Goal: Task Accomplishment & Management: Manage account settings

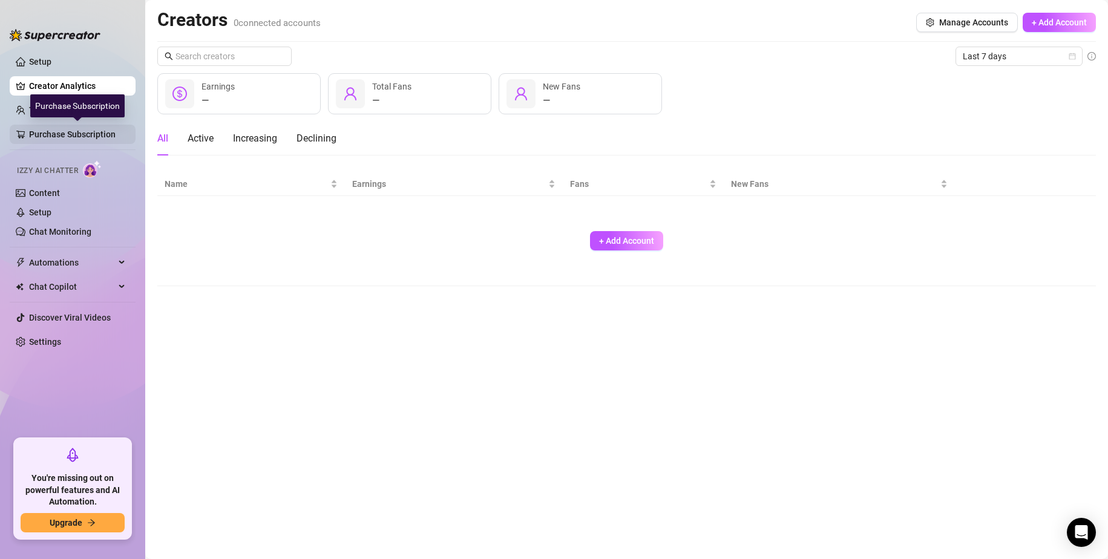
click at [87, 131] on link "Purchase Subscription" at bounding box center [77, 134] width 97 height 19
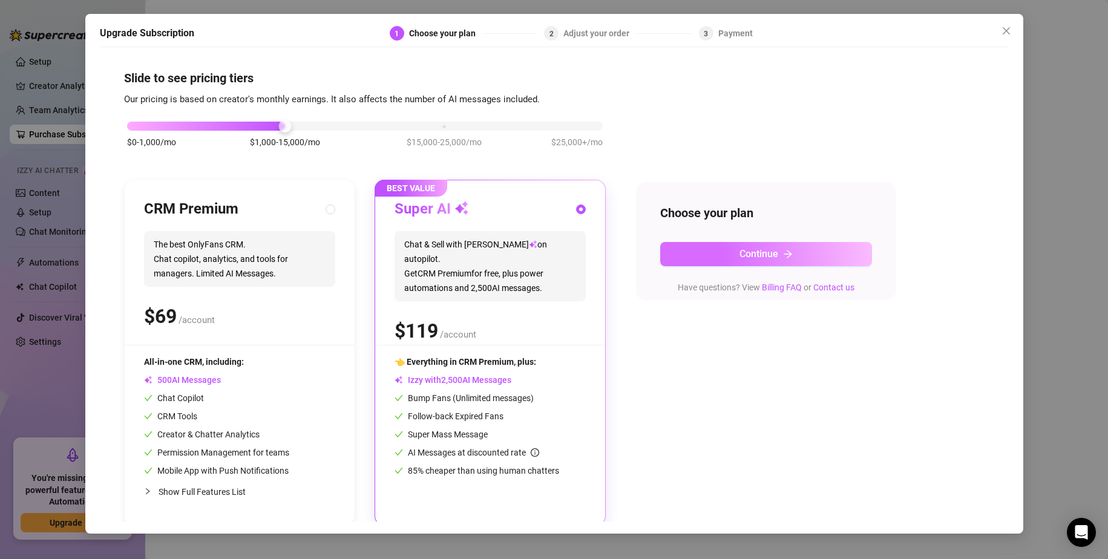
click at [691, 247] on button "Continue" at bounding box center [766, 254] width 212 height 24
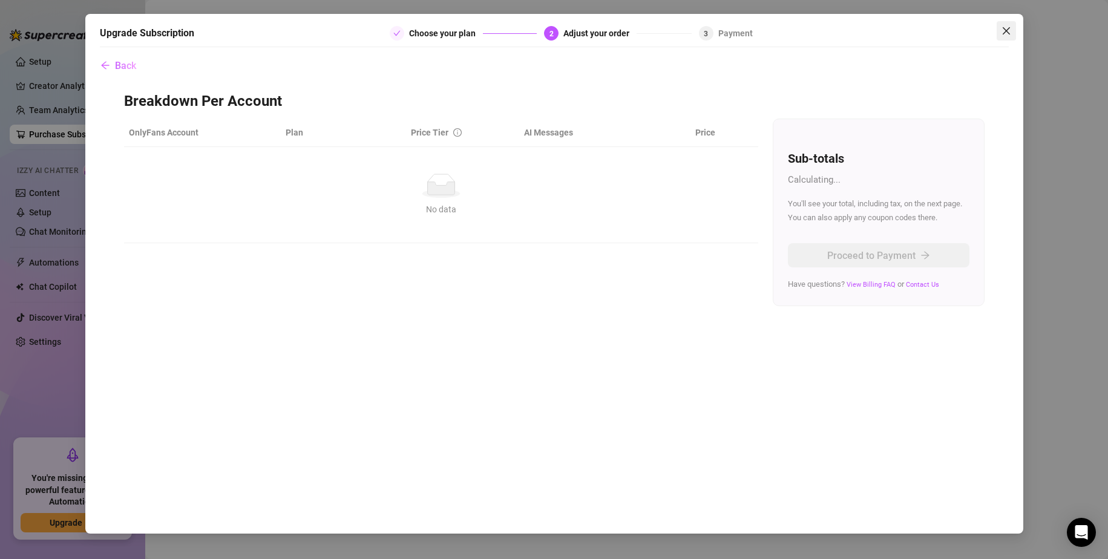
click at [1010, 31] on icon "close" at bounding box center [1007, 31] width 10 height 10
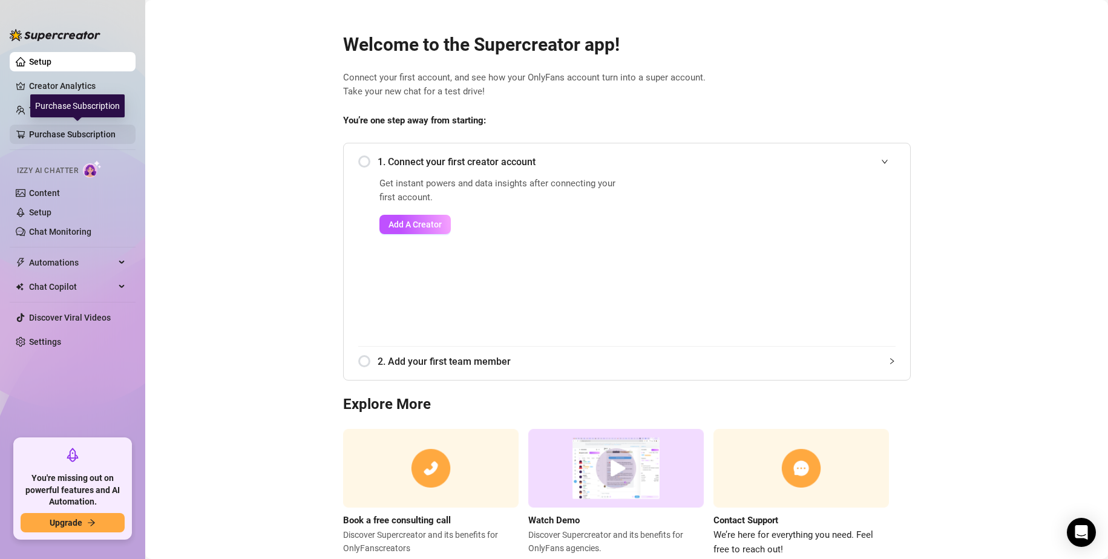
click at [39, 125] on link "Purchase Subscription" at bounding box center [77, 134] width 97 height 19
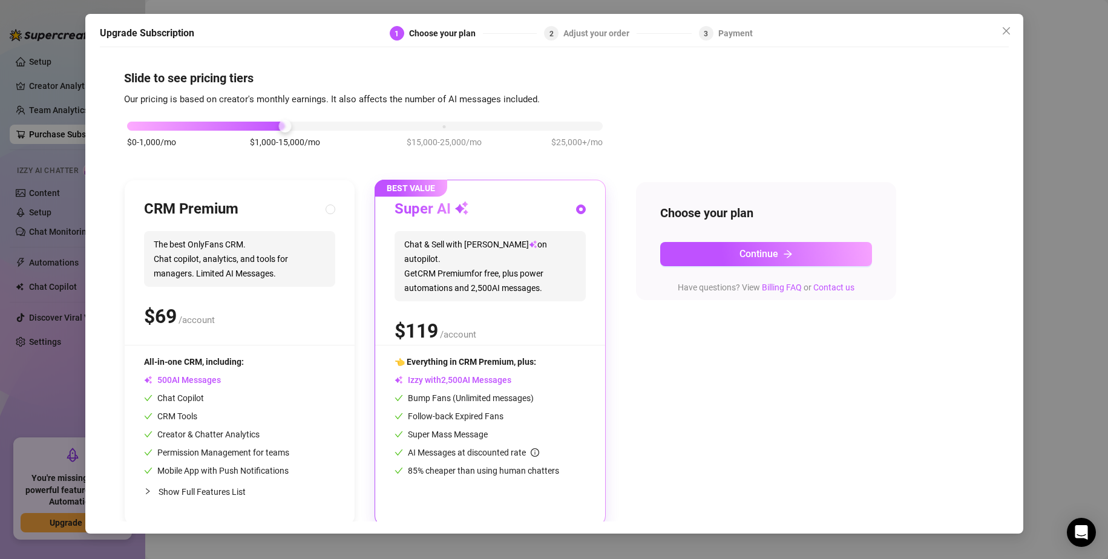
click at [55, 88] on div "Upgrade Subscription 1 Choose your plan 2 Adjust your order 3 Payment Slide to …" at bounding box center [554, 279] width 1108 height 559
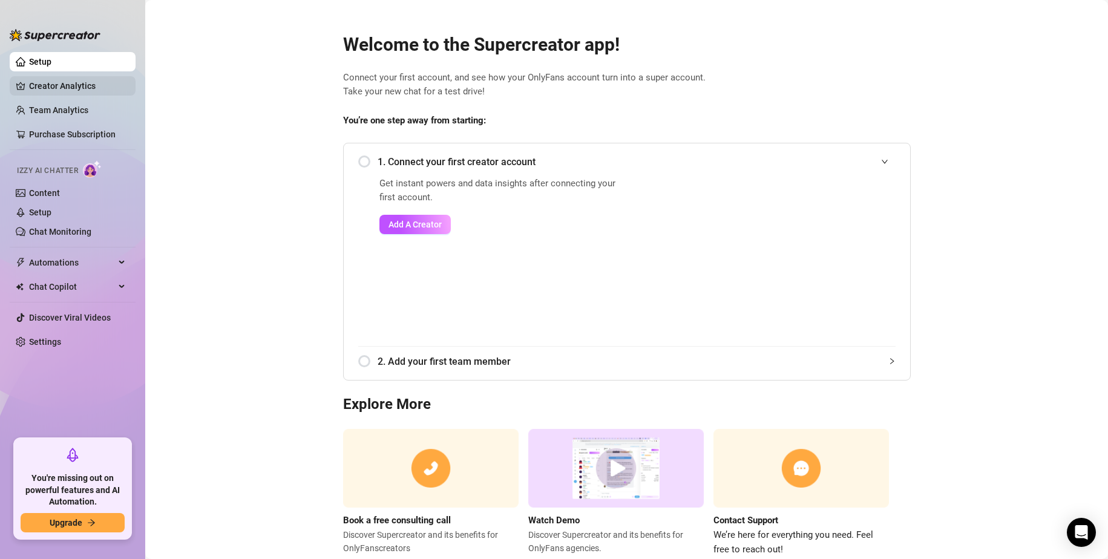
click at [53, 83] on link "Creator Analytics" at bounding box center [77, 85] width 97 height 19
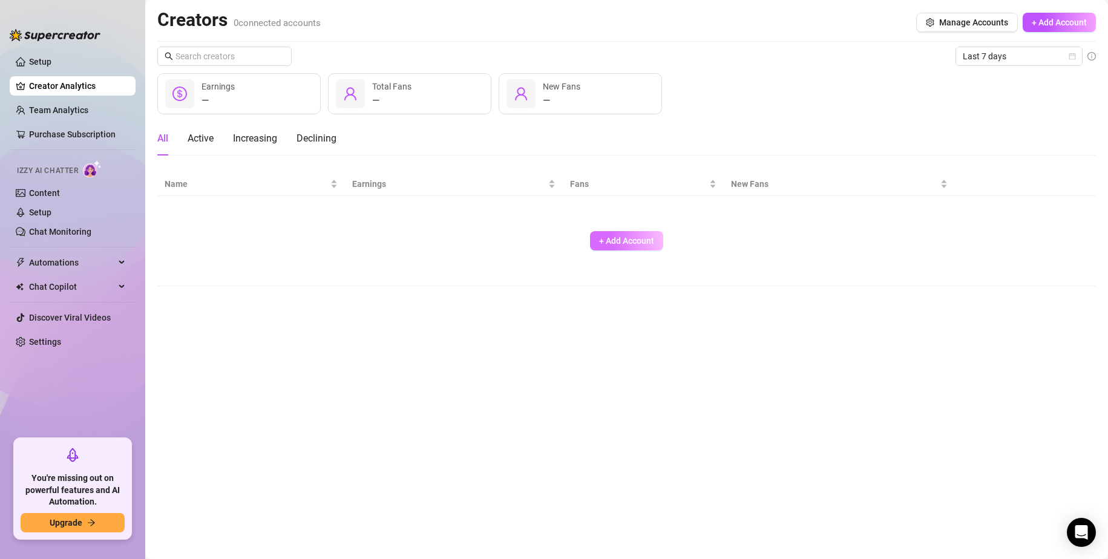
click at [599, 236] on span "+ Add Account" at bounding box center [626, 241] width 55 height 10
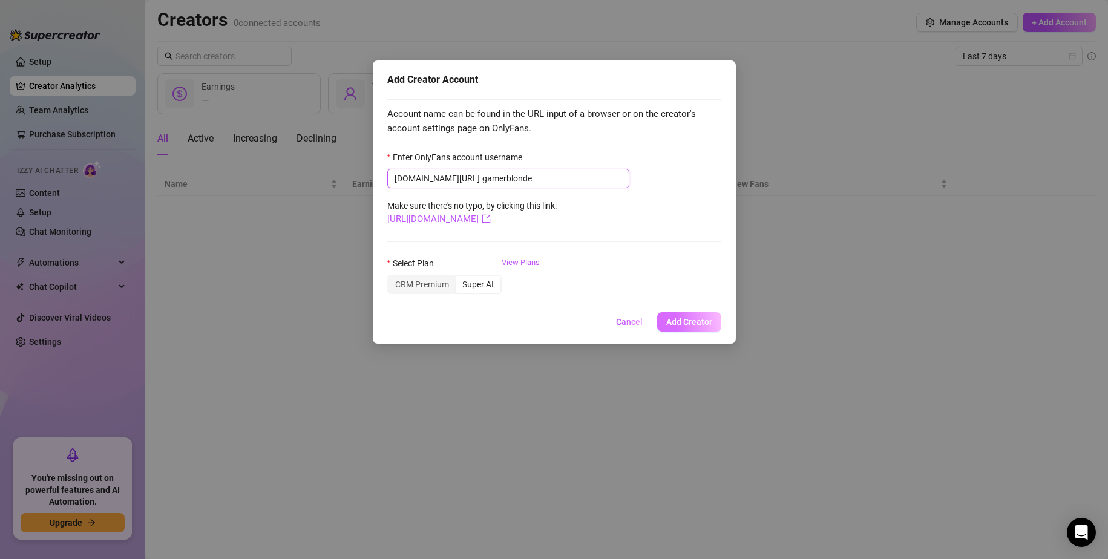
type input "gamerblonde"
click at [695, 327] on span "Add Creator" at bounding box center [689, 322] width 46 height 10
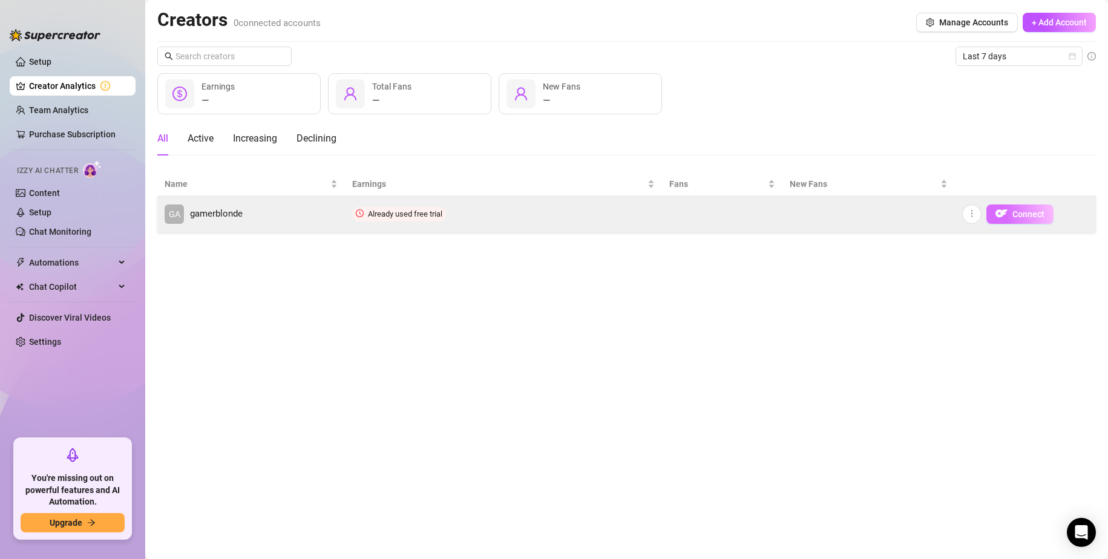
click at [1029, 218] on span "Connect" at bounding box center [1029, 214] width 32 height 10
click at [994, 217] on button "Connect" at bounding box center [1020, 214] width 67 height 19
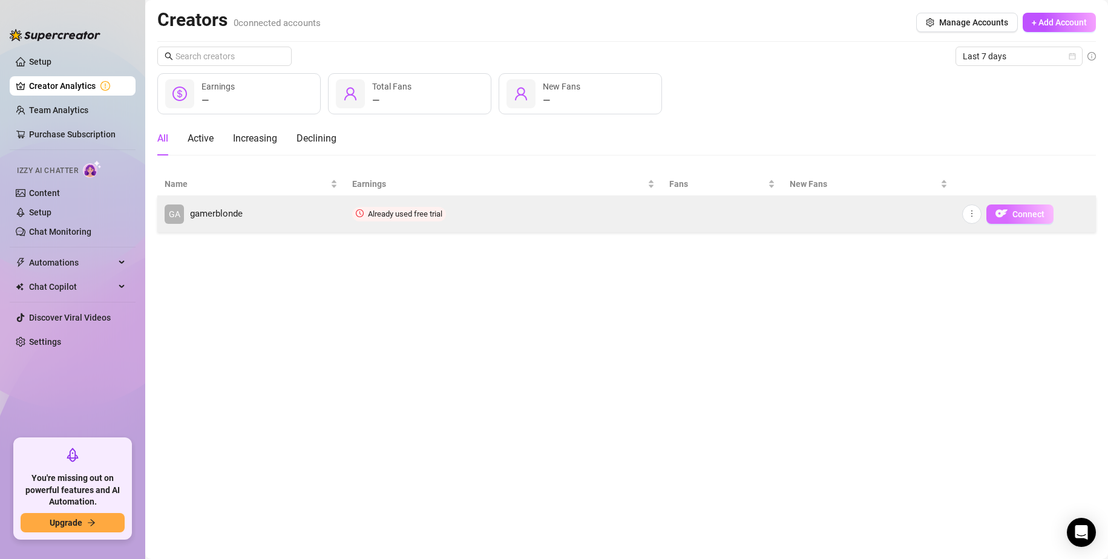
click at [994, 217] on button "Connect" at bounding box center [1020, 214] width 67 height 19
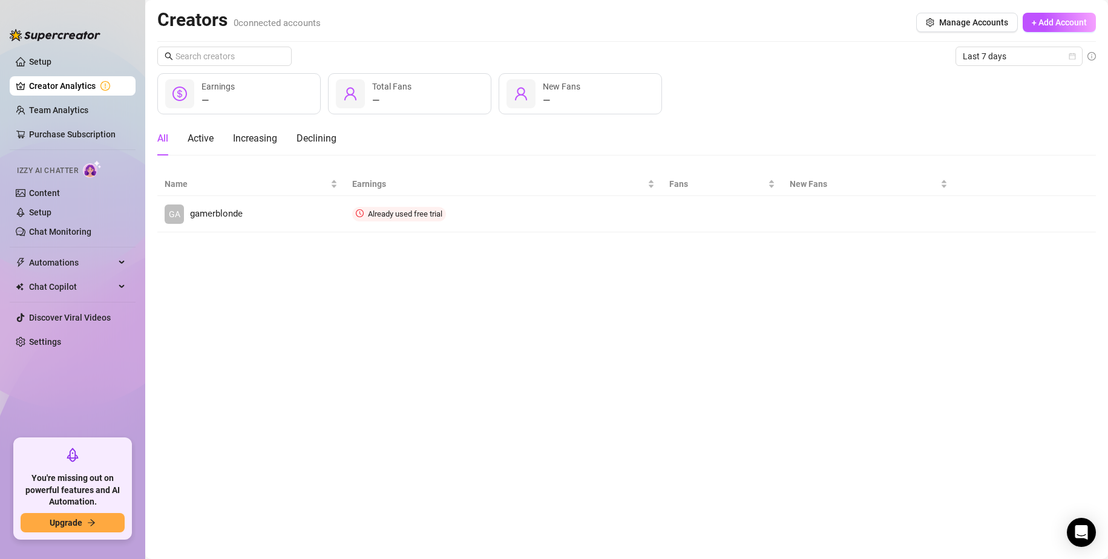
drag, startPoint x: 702, startPoint y: 440, endPoint x: 501, endPoint y: 404, distance: 204.1
click at [700, 440] on main "Creators 0 connected accounts Manage Accounts + Add Account Last 7 days — Earni…" at bounding box center [626, 279] width 963 height 559
click at [84, 521] on button "Upgrade" at bounding box center [73, 522] width 104 height 19
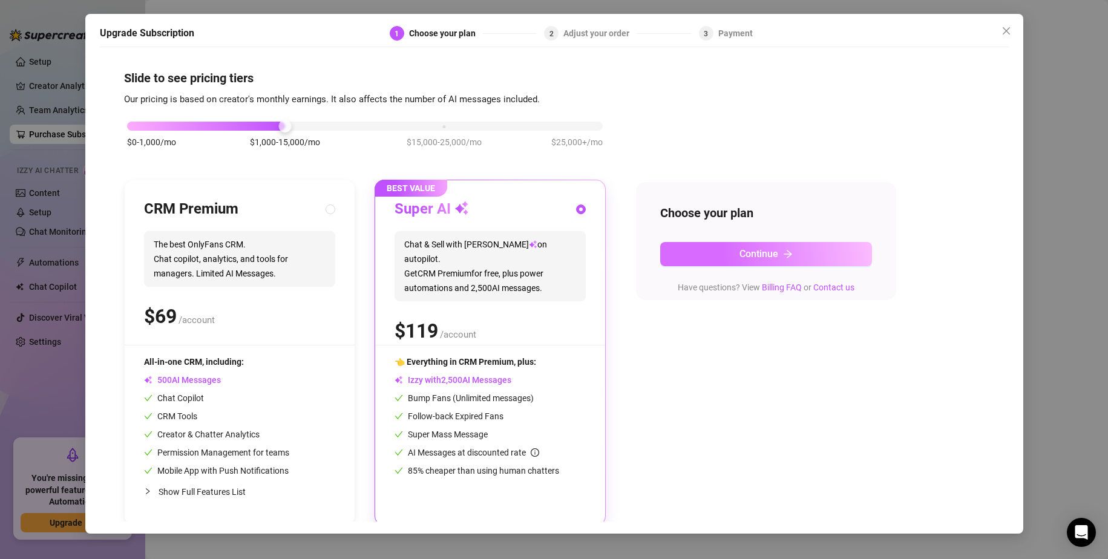
click at [701, 252] on button "Continue" at bounding box center [766, 254] width 212 height 24
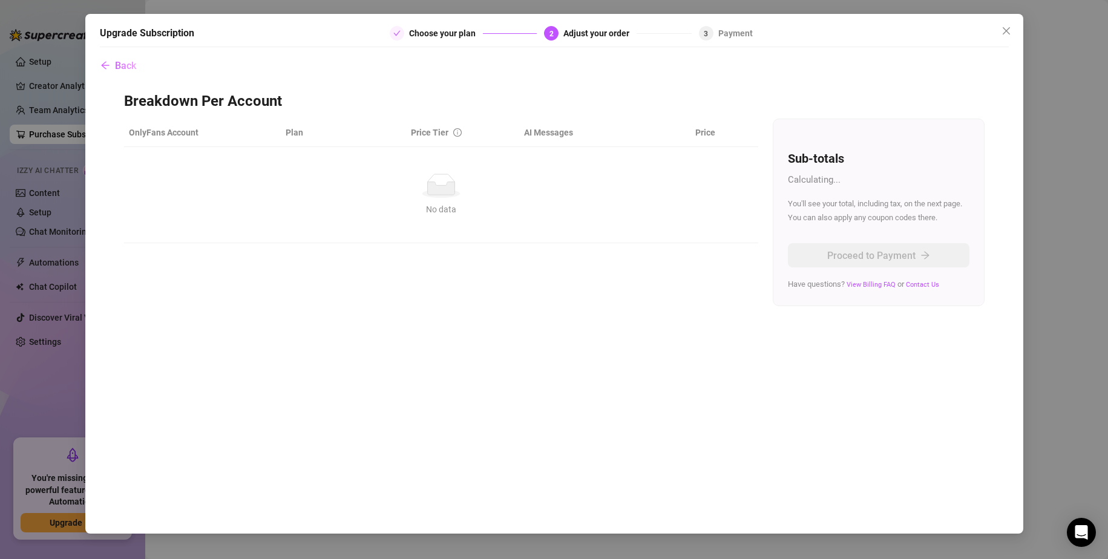
drag, startPoint x: 469, startPoint y: 204, endPoint x: 449, endPoint y: 189, distance: 24.7
click at [463, 200] on div "No data No data" at bounding box center [441, 195] width 615 height 42
click at [449, 189] on icon at bounding box center [440, 188] width 27 height 13
click at [533, 30] on div "Choose your plan" at bounding box center [464, 33] width 148 height 15
click at [125, 67] on span "Back" at bounding box center [125, 65] width 21 height 11
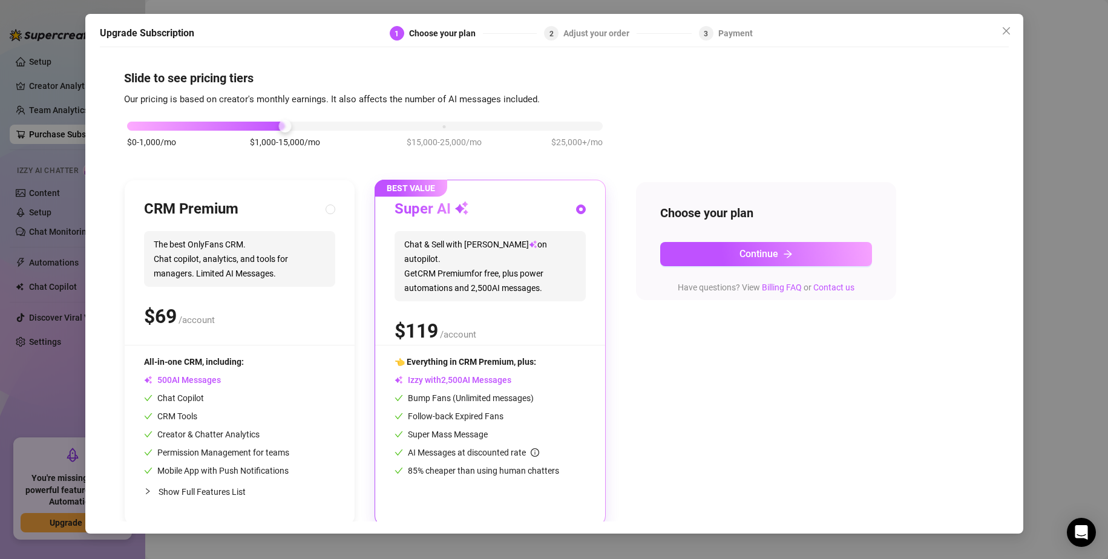
click at [208, 235] on span "The best OnlyFans CRM. Chat copilot, analytics, and tools for managers. Limited…" at bounding box center [239, 259] width 191 height 56
radio input "true"
radio input "false"
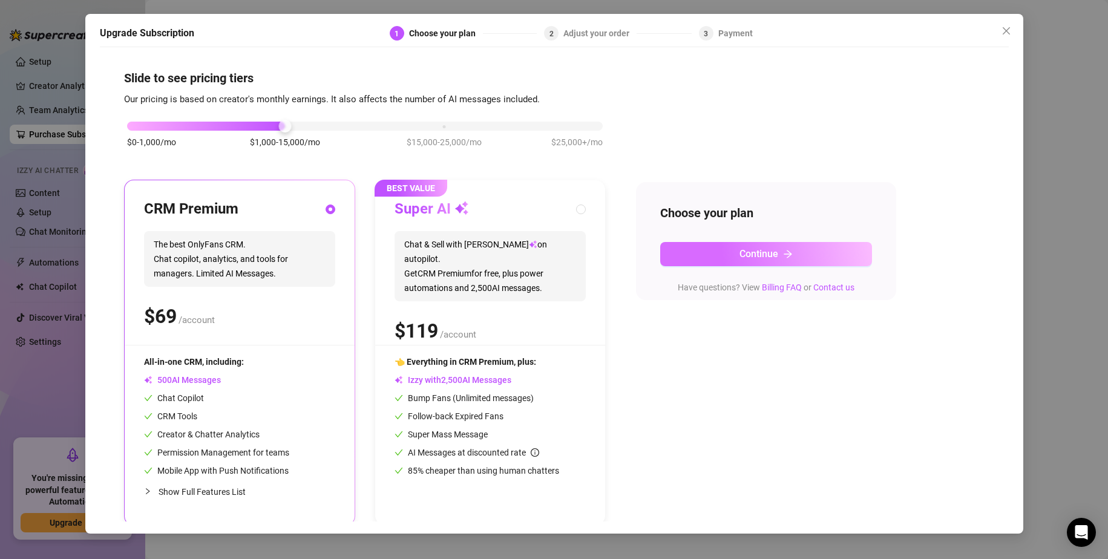
click at [765, 254] on span "Continue" at bounding box center [759, 253] width 39 height 11
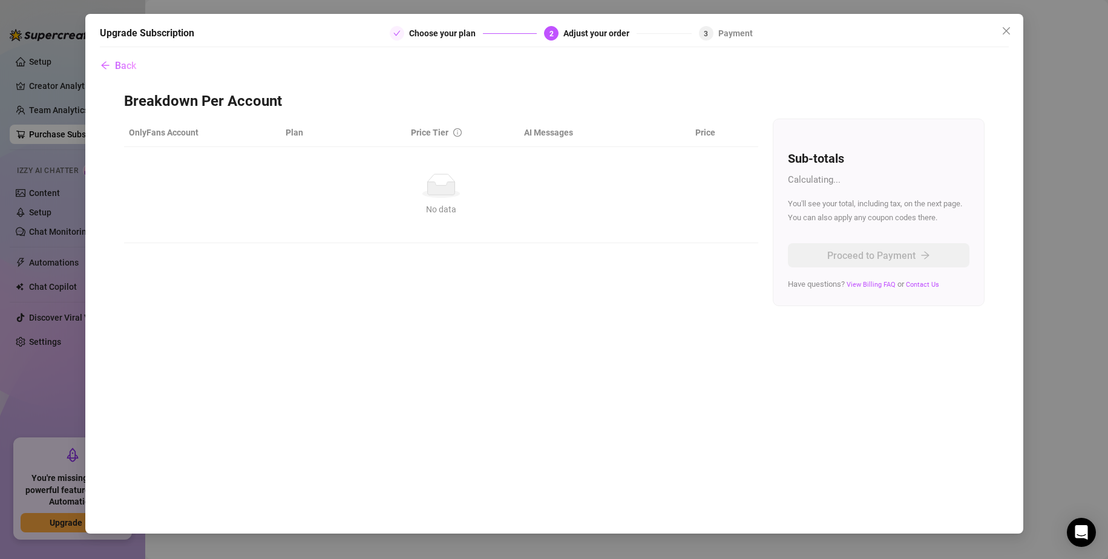
click at [436, 36] on div "Choose your plan" at bounding box center [446, 33] width 74 height 15
click at [116, 65] on span "Back" at bounding box center [125, 65] width 21 height 11
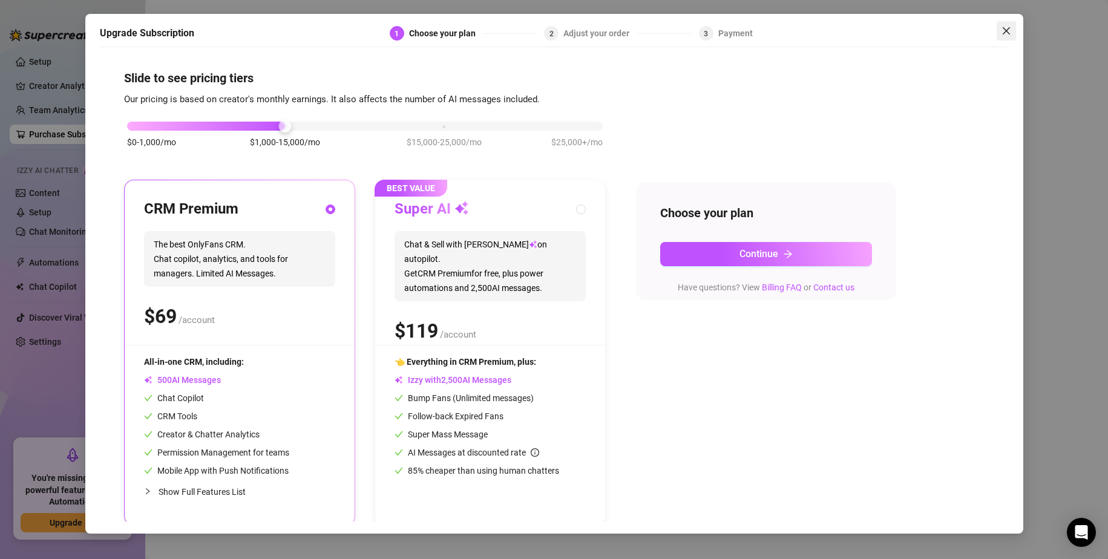
click at [1005, 31] on icon "close" at bounding box center [1007, 31] width 10 height 10
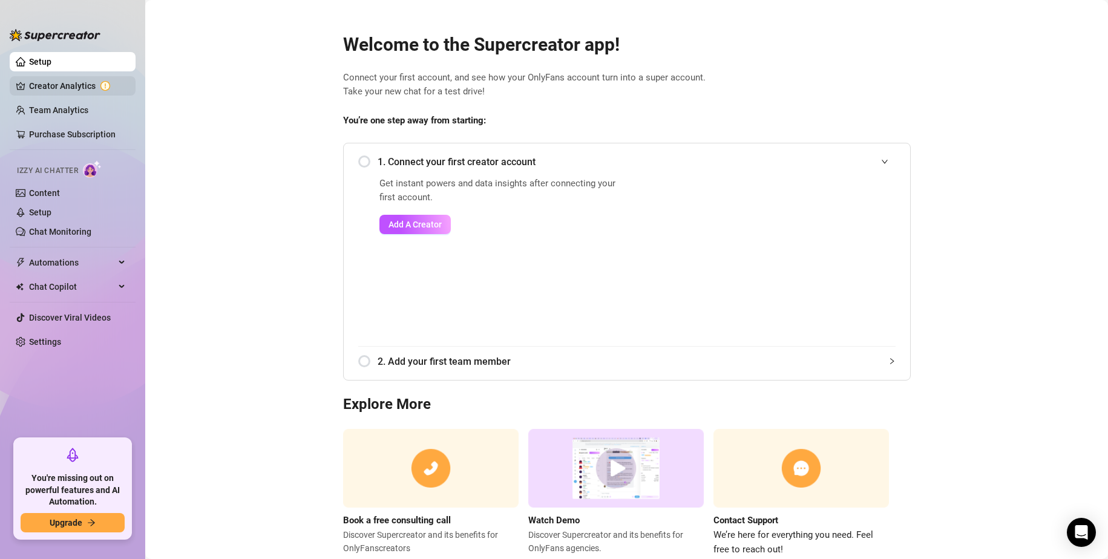
click at [34, 83] on link "Creator Analytics" at bounding box center [77, 85] width 97 height 19
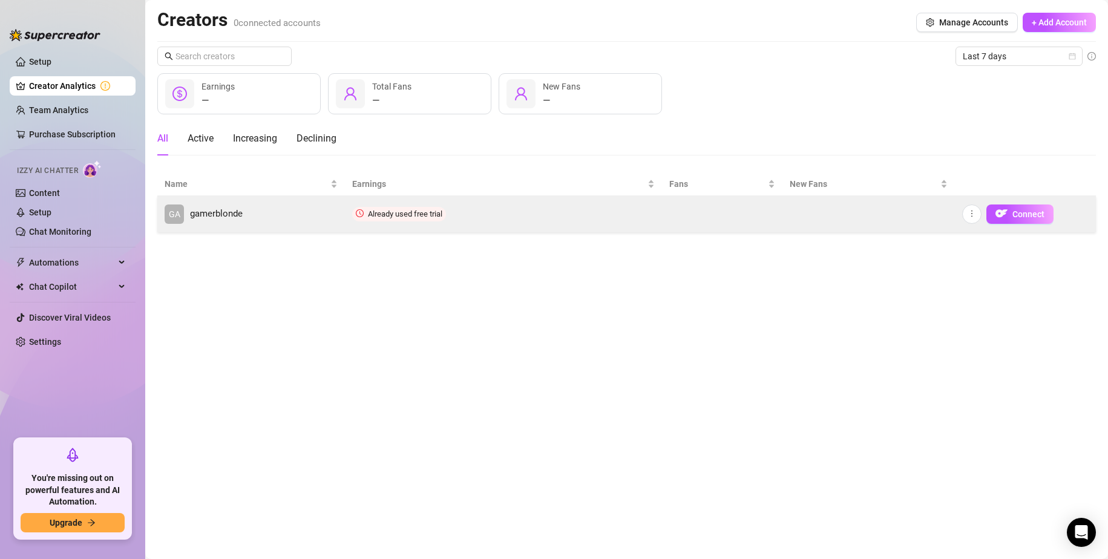
click at [198, 217] on span "gamerblonde" at bounding box center [216, 214] width 53 height 15
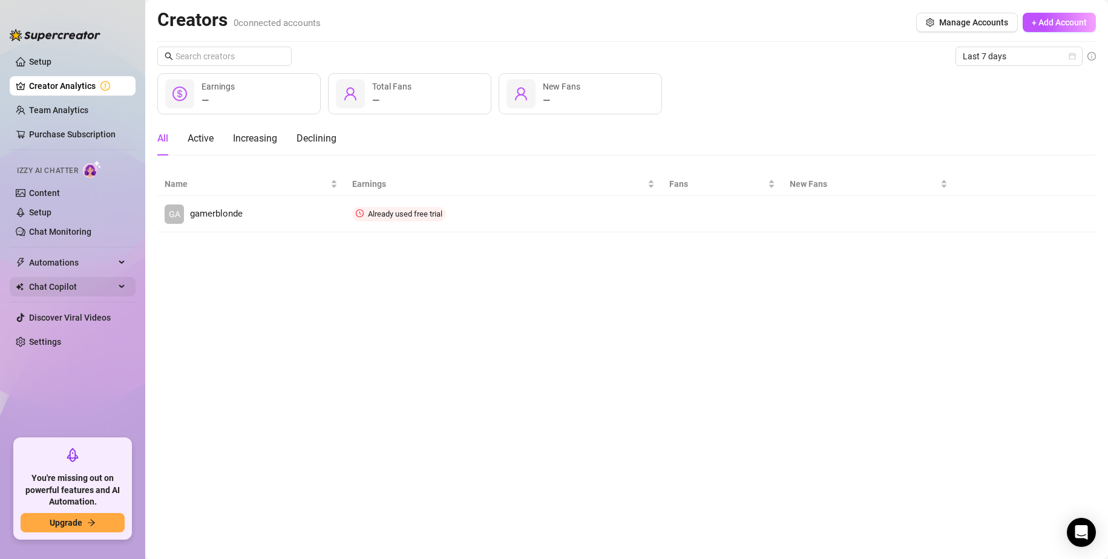
click at [63, 283] on span "Chat Copilot" at bounding box center [72, 286] width 86 height 19
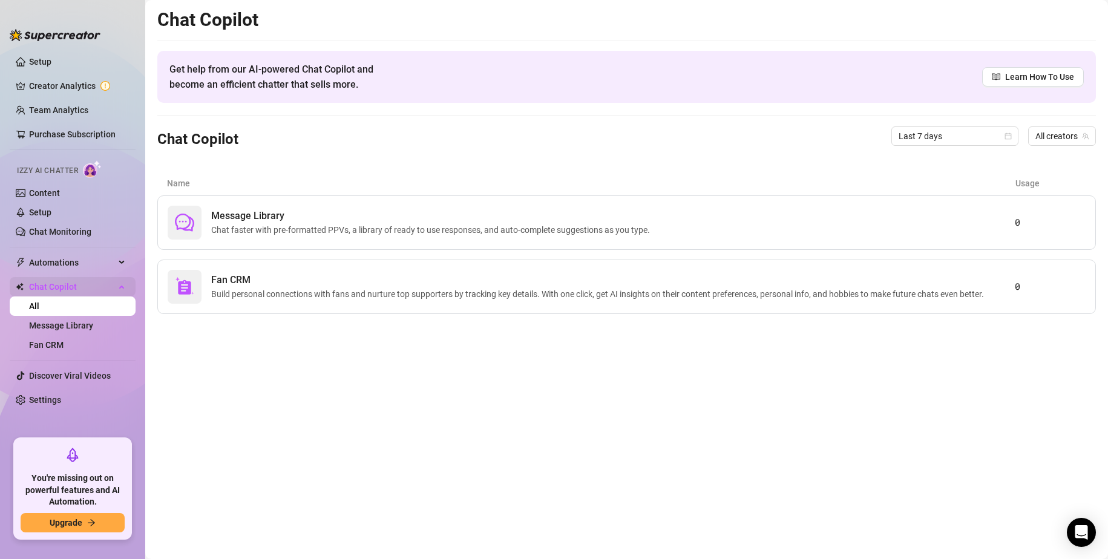
click at [62, 284] on span "Chat Copilot" at bounding box center [72, 286] width 86 height 19
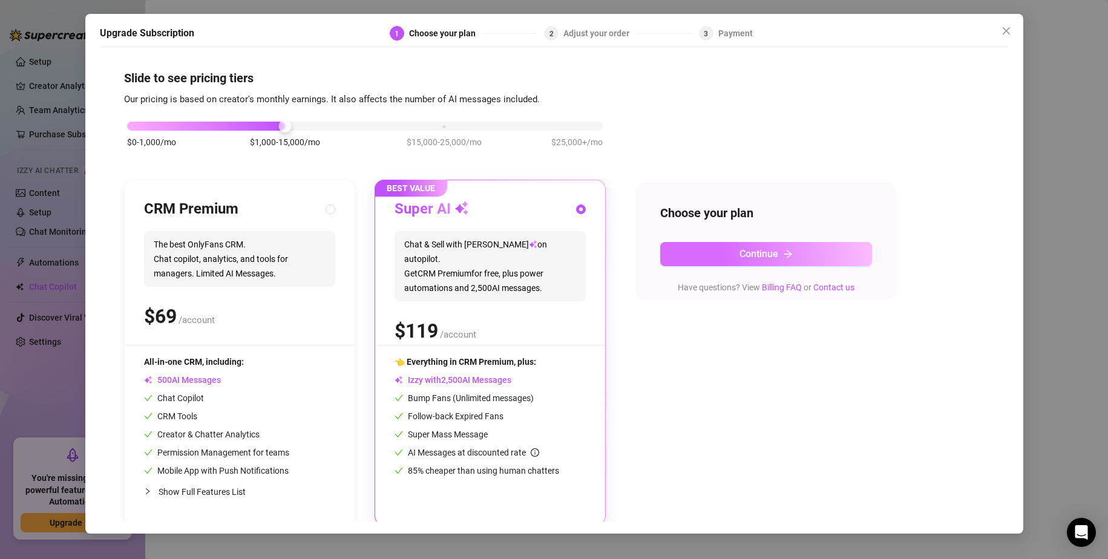
click at [702, 265] on button "Continue" at bounding box center [766, 254] width 212 height 24
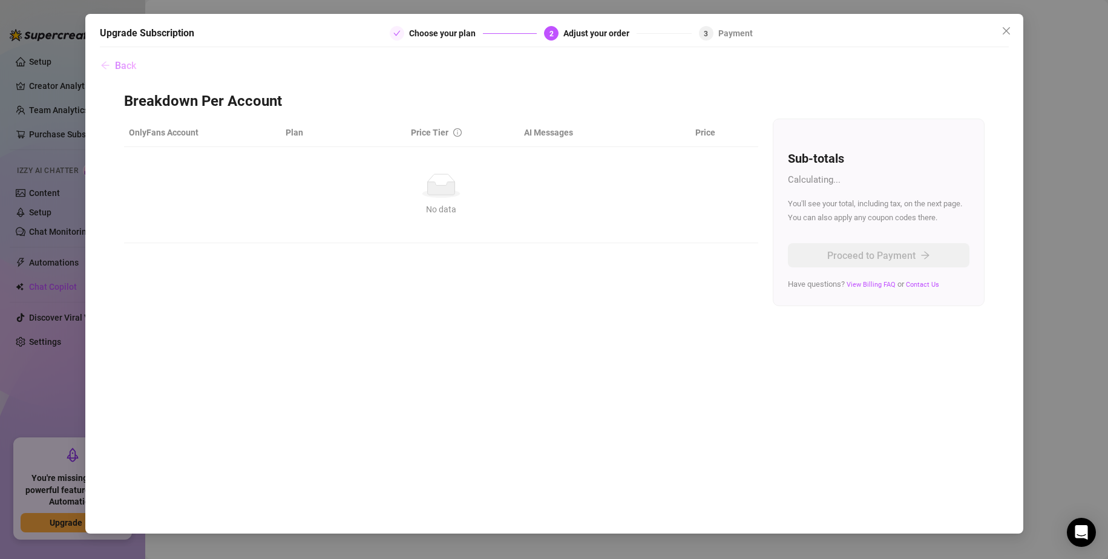
click at [110, 61] on button "Back" at bounding box center [118, 65] width 37 height 24
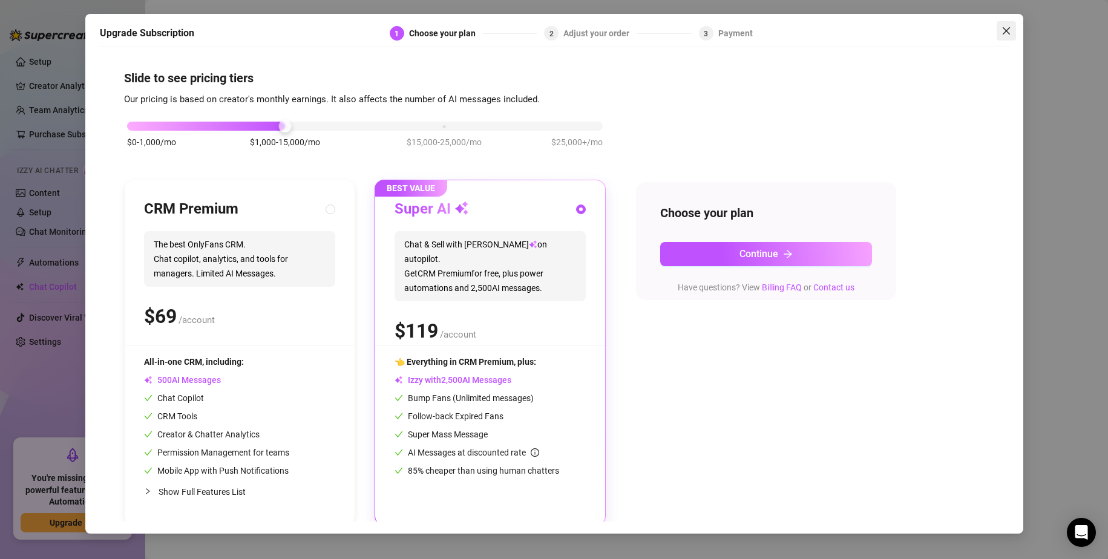
click at [1002, 38] on button "Close" at bounding box center [1006, 30] width 19 height 19
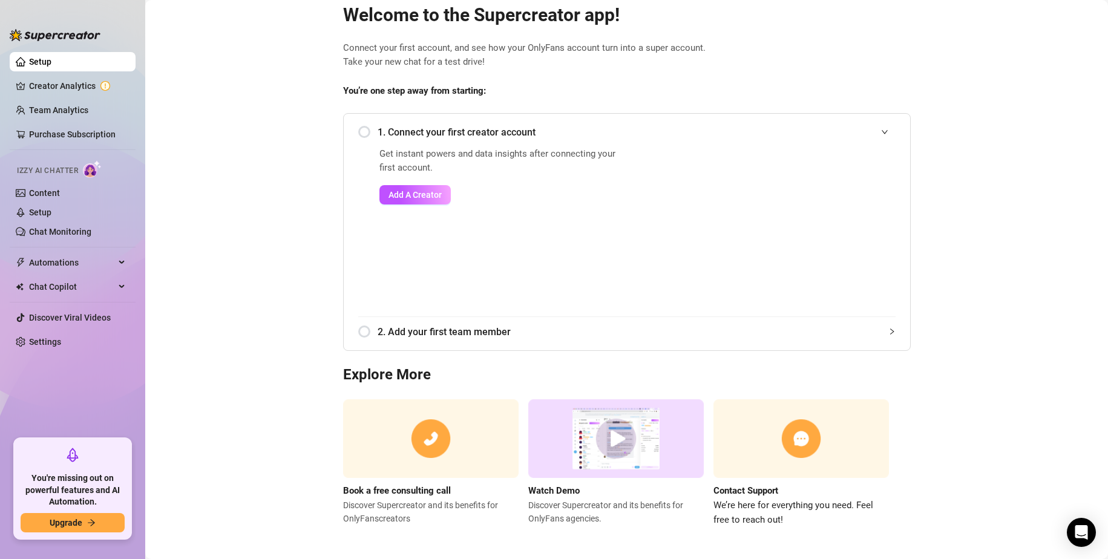
scroll to position [34, 0]
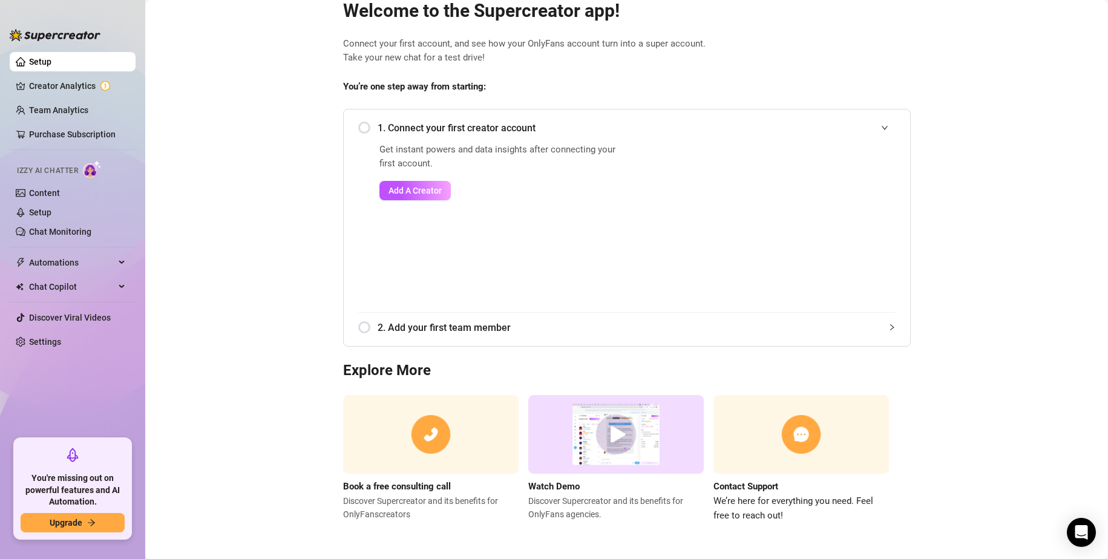
click at [781, 453] on img at bounding box center [802, 434] width 176 height 79
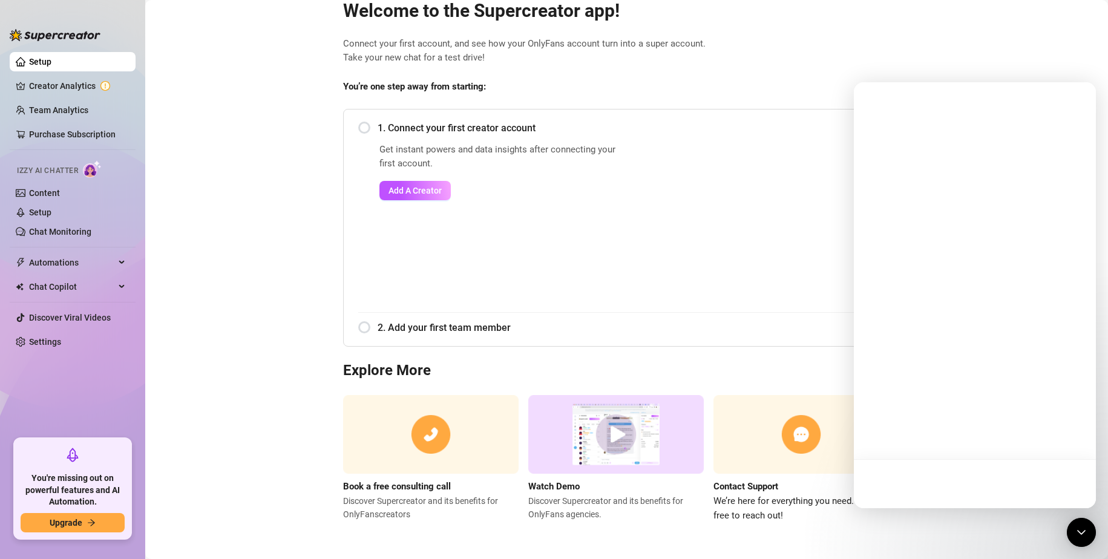
scroll to position [0, 0]
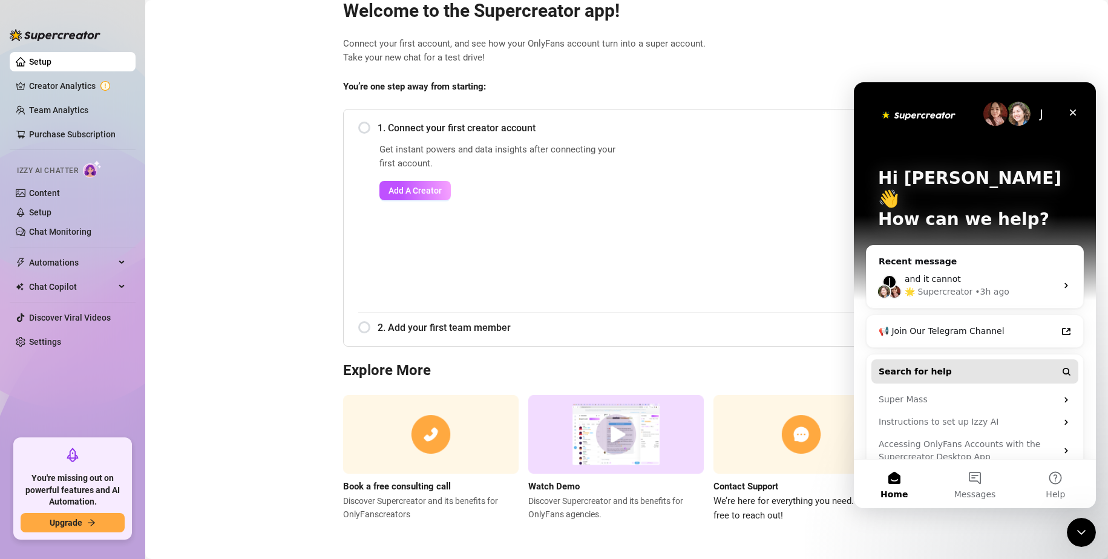
click at [941, 360] on button "Search for help" at bounding box center [975, 372] width 207 height 24
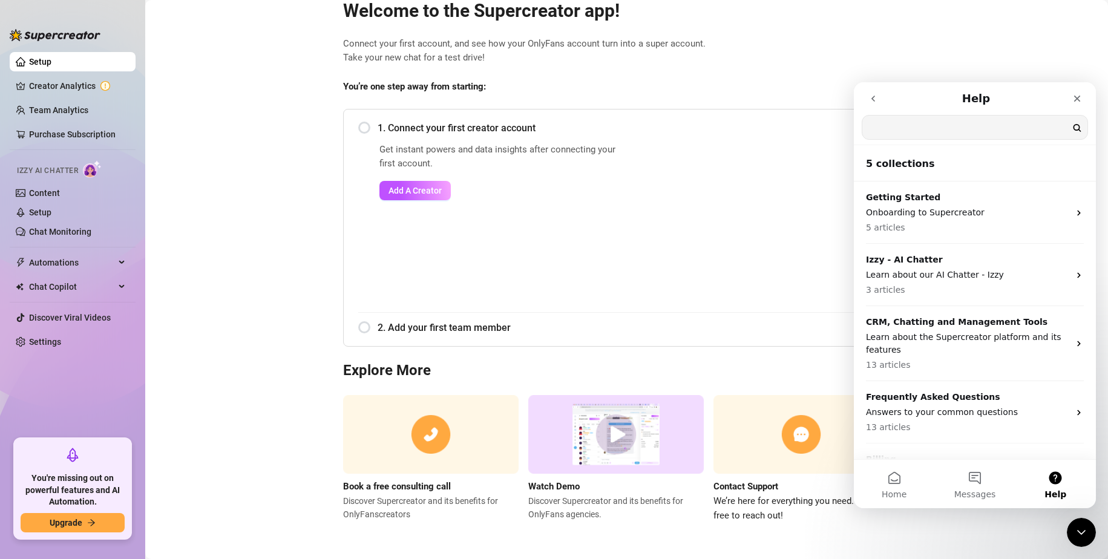
click at [878, 95] on icon "go back" at bounding box center [873, 99] width 10 height 10
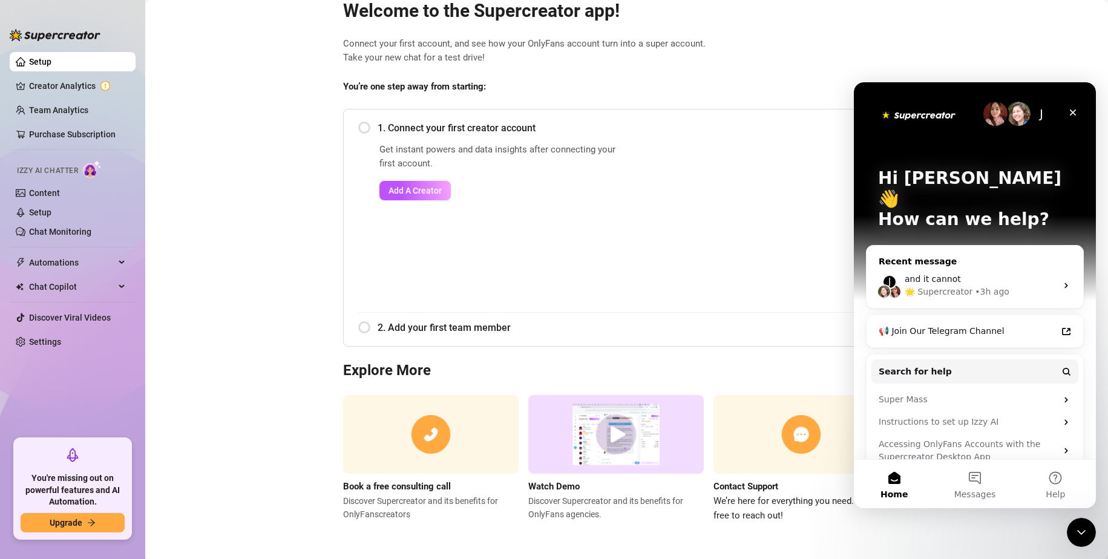
click at [921, 274] on span "and it cannot" at bounding box center [933, 279] width 56 height 10
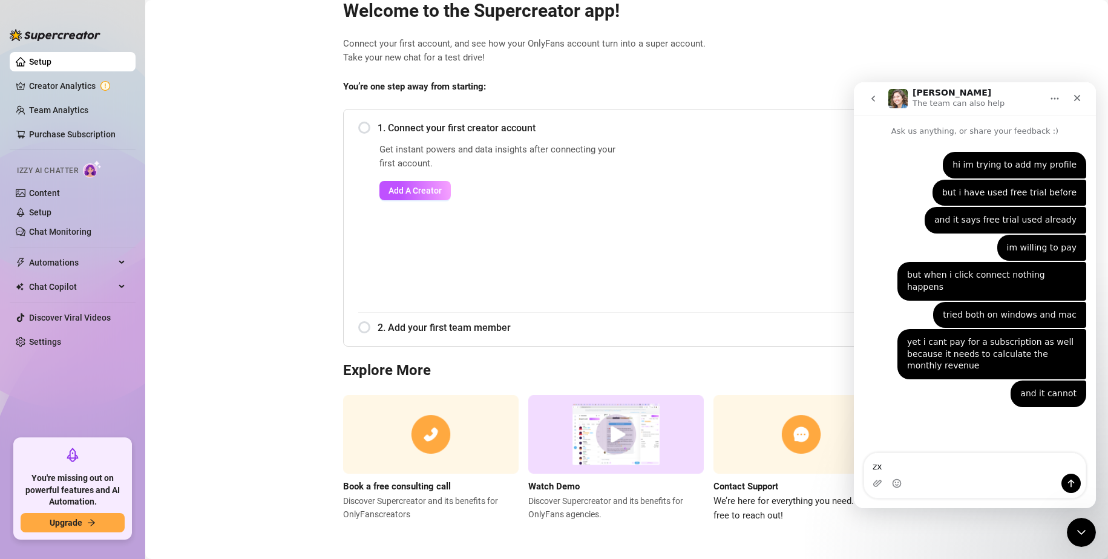
type textarea "z"
type textarea "zzz"
click at [1059, 100] on icon "Home" at bounding box center [1055, 99] width 10 height 10
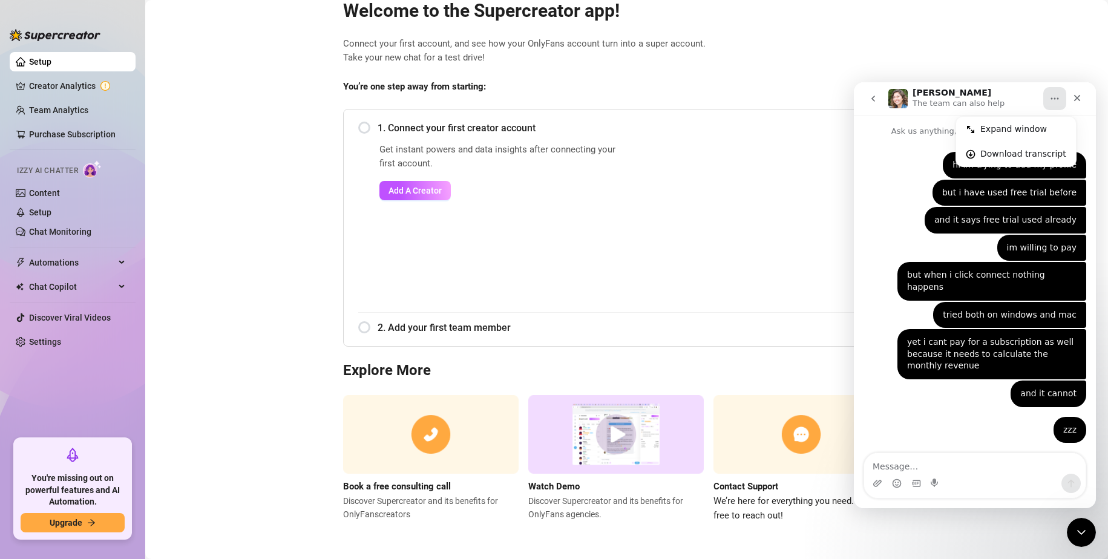
click at [873, 105] on button "go back" at bounding box center [873, 98] width 23 height 23
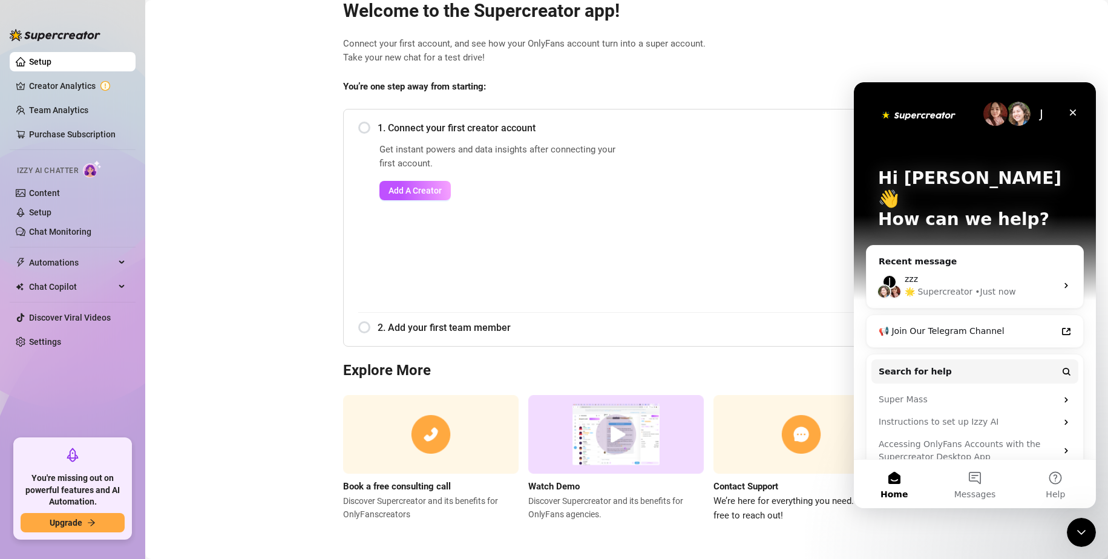
click at [1022, 113] on img "Intercom messenger" at bounding box center [1018, 114] width 24 height 24
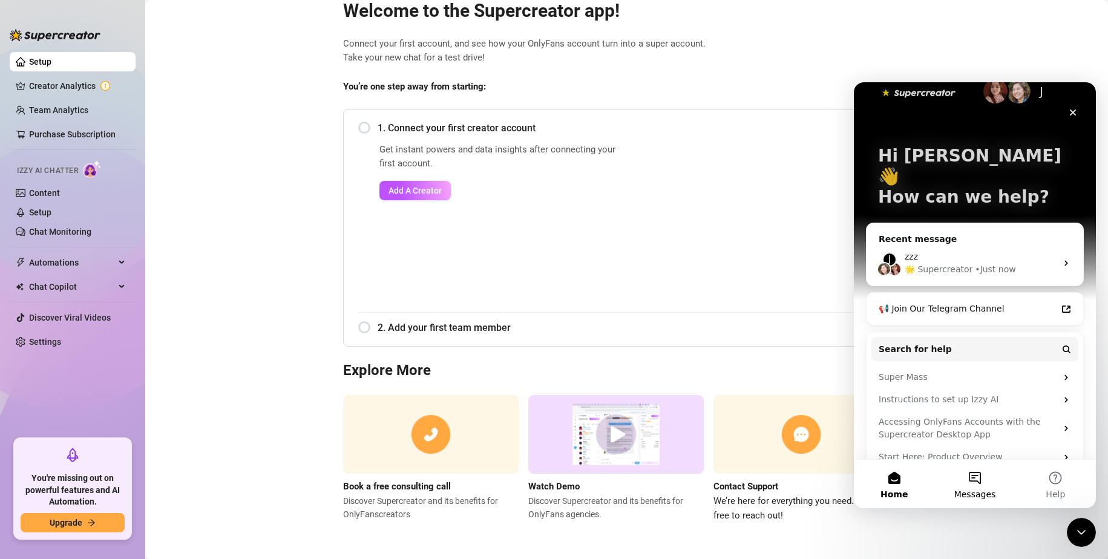
click at [993, 488] on button "Messages" at bounding box center [974, 484] width 80 height 48
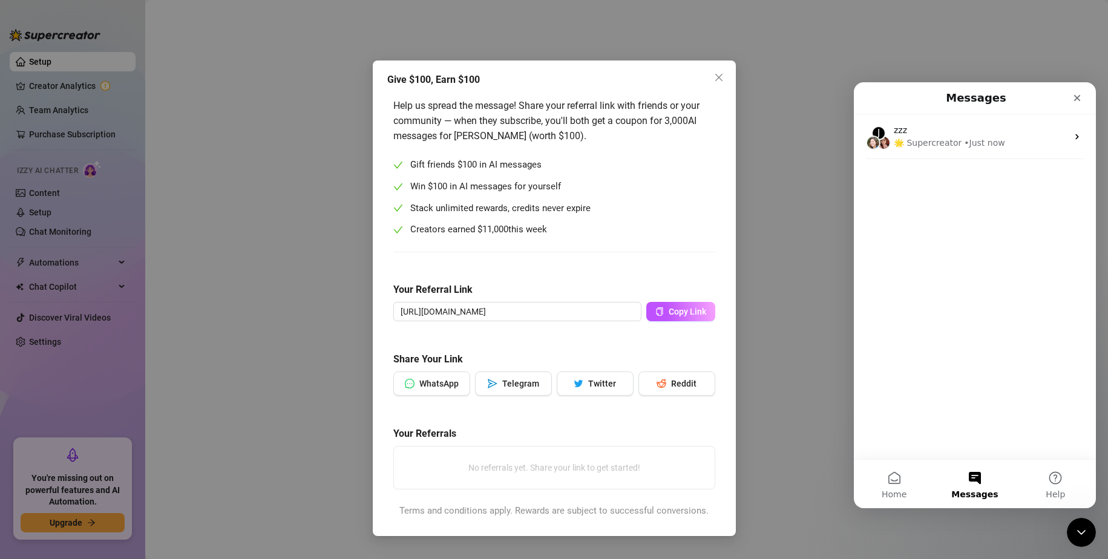
click at [303, 209] on div "Give $100, Earn $100 Help us spread the message! Share your referral link with …" at bounding box center [554, 279] width 1108 height 559
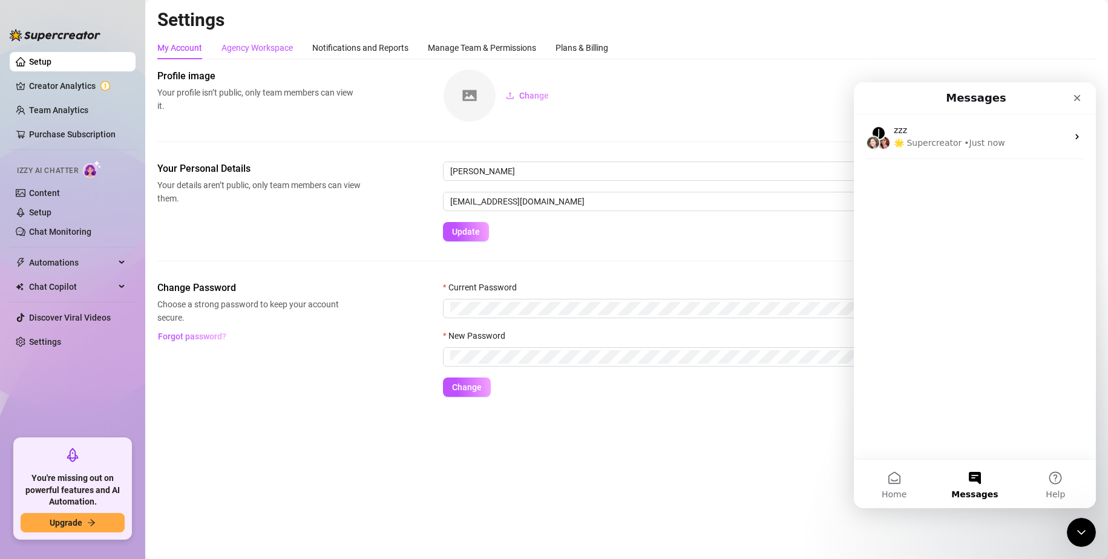
click at [278, 51] on div "Agency Workspace" at bounding box center [257, 47] width 71 height 13
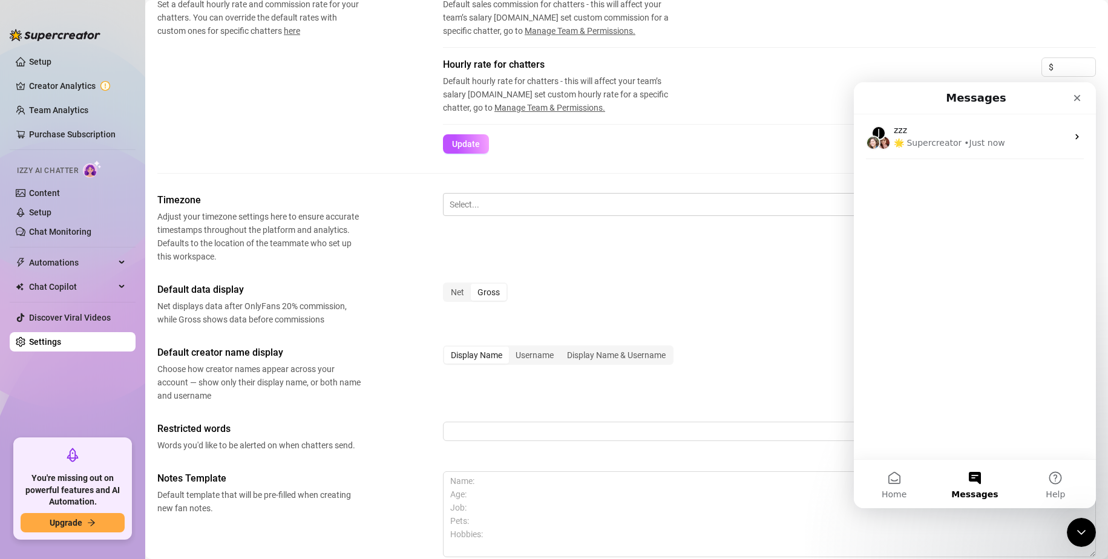
scroll to position [242, 0]
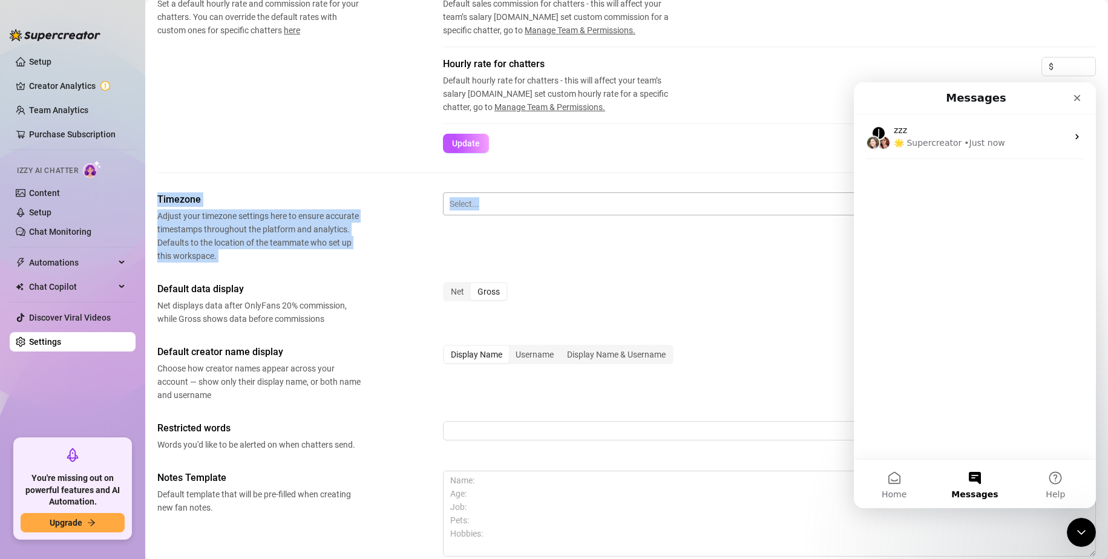
drag, startPoint x: 446, startPoint y: 191, endPoint x: 465, endPoint y: 204, distance: 22.7
click at [462, 203] on div "Workspace’s Image & Name Your profile image is used in emails and for display i…" at bounding box center [626, 222] width 939 height 790
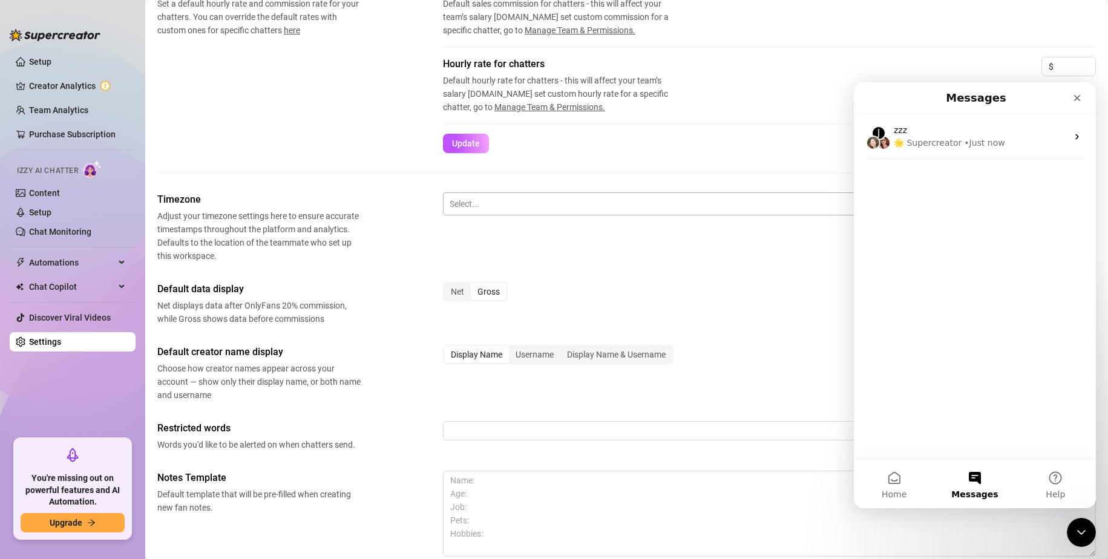
click at [465, 204] on div at bounding box center [726, 204] width 553 height 16
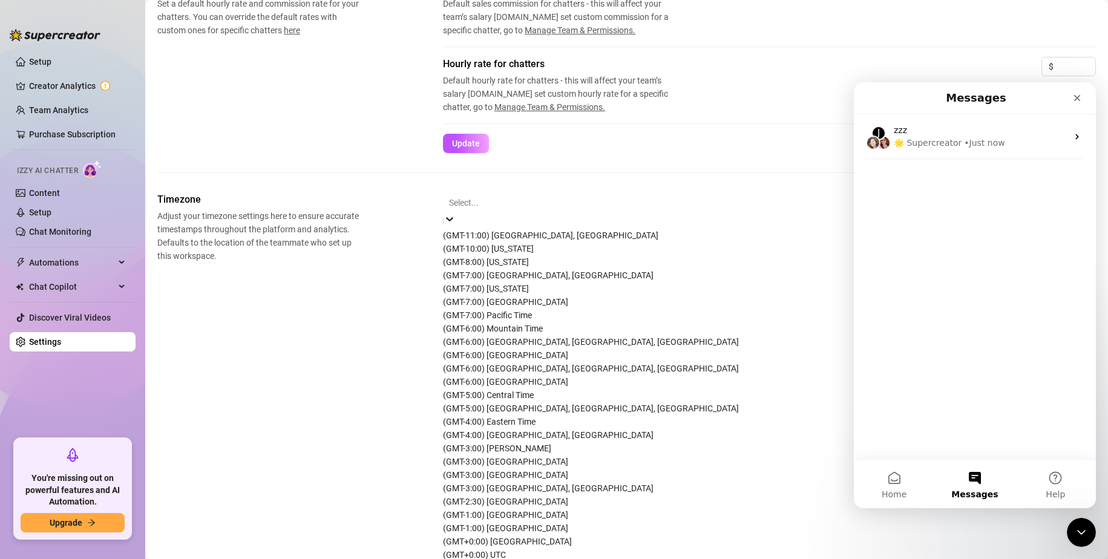
click at [490, 255] on div "(GMT-10:00) [US_STATE]" at bounding box center [737, 248] width 588 height 13
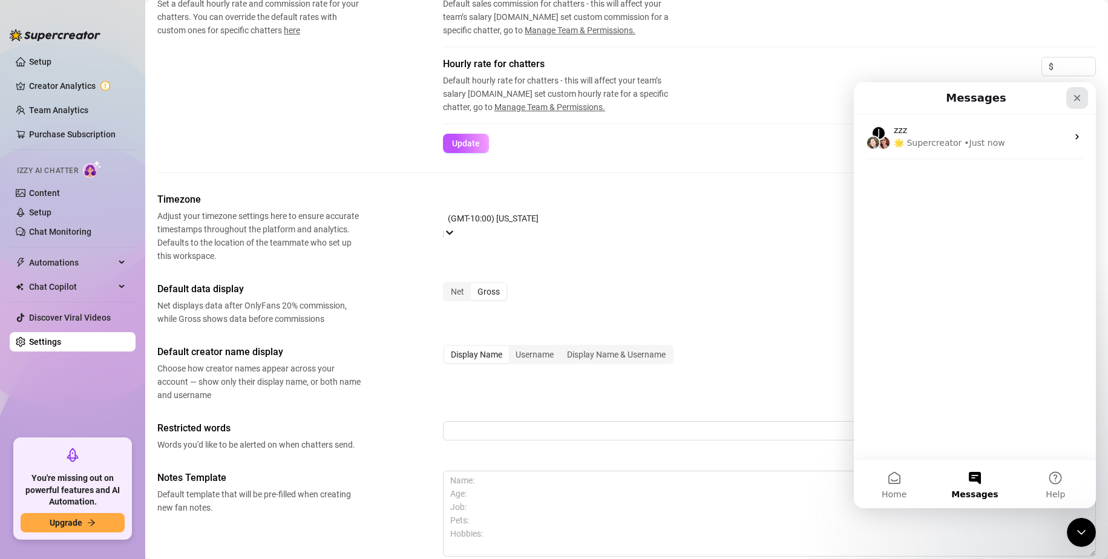
click at [1071, 103] on div "Close" at bounding box center [1077, 98] width 22 height 22
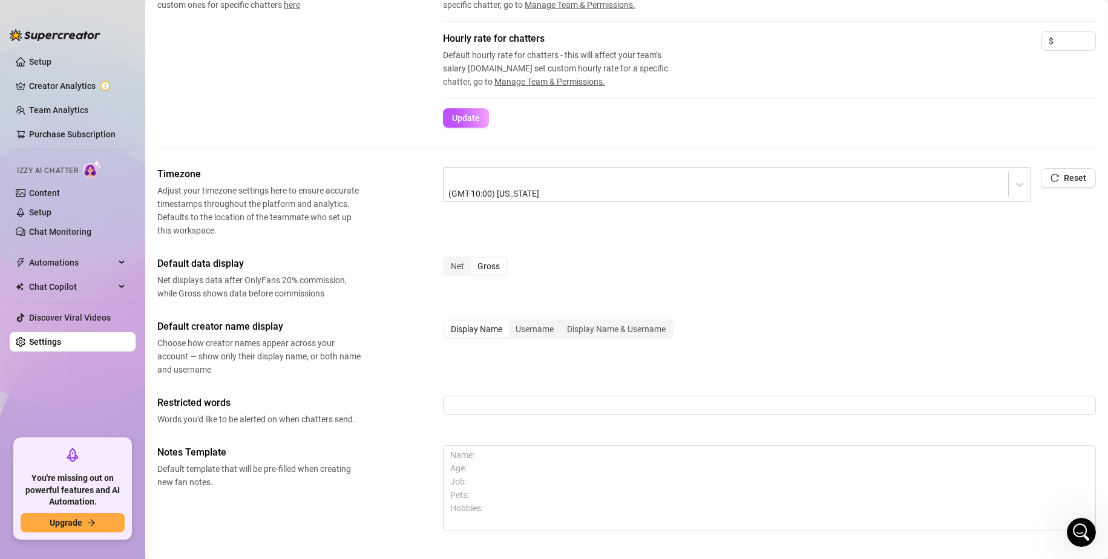
scroll to position [351, 0]
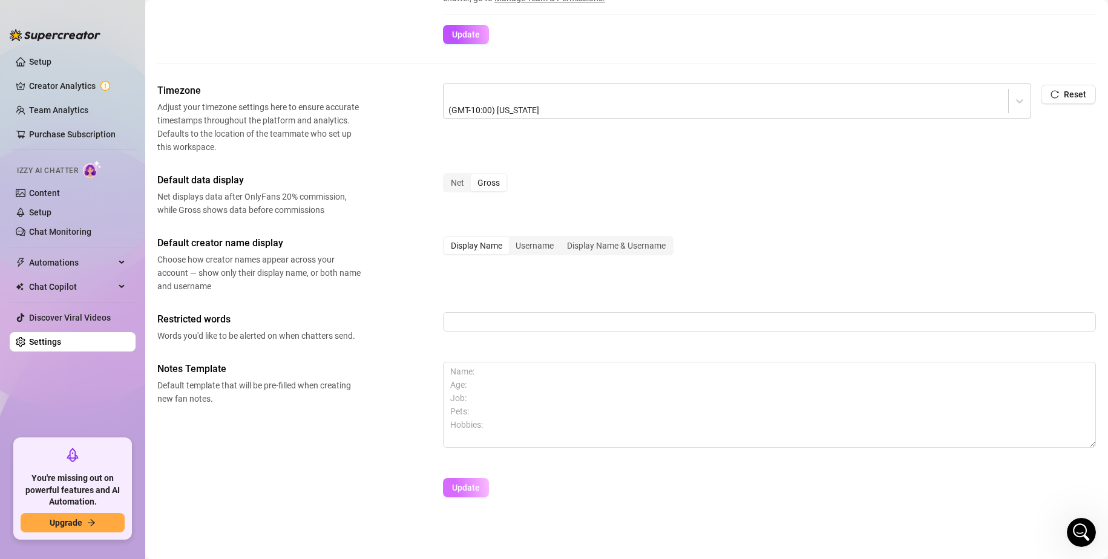
click at [461, 490] on span "Update" at bounding box center [466, 488] width 28 height 10
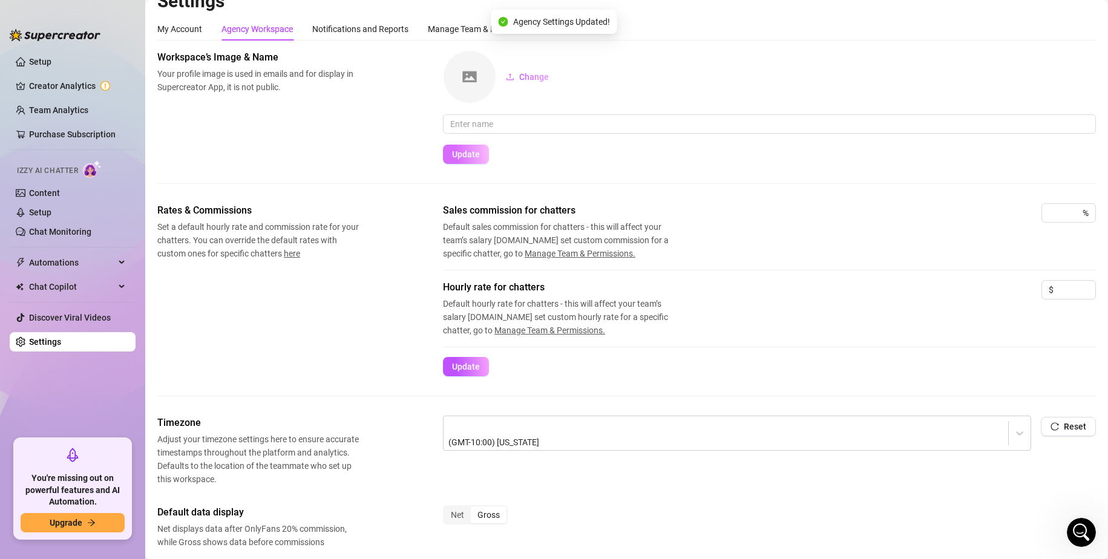
scroll to position [0, 0]
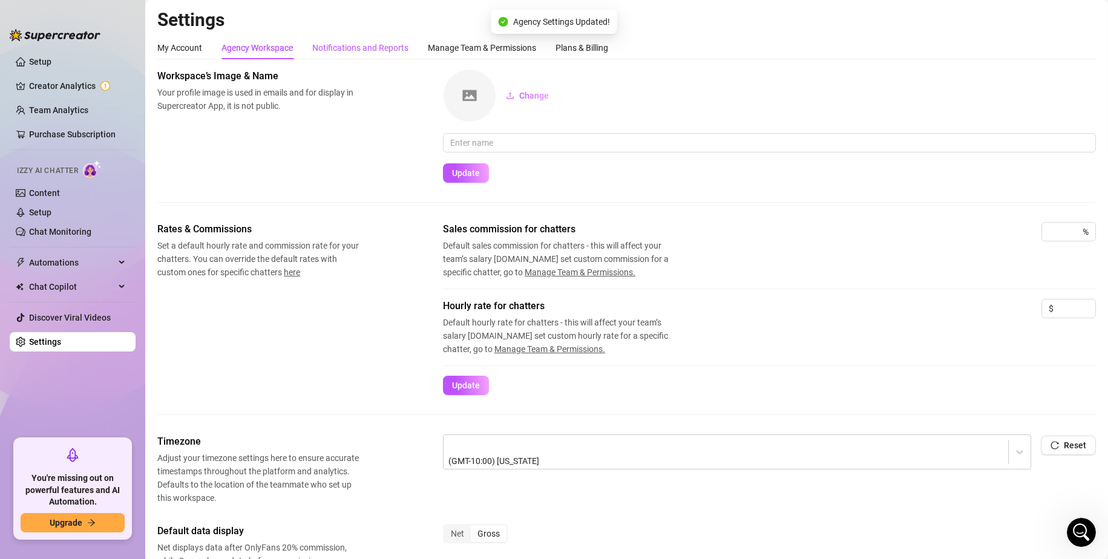
click at [343, 53] on div "Notifications and Reports" at bounding box center [360, 47] width 96 height 13
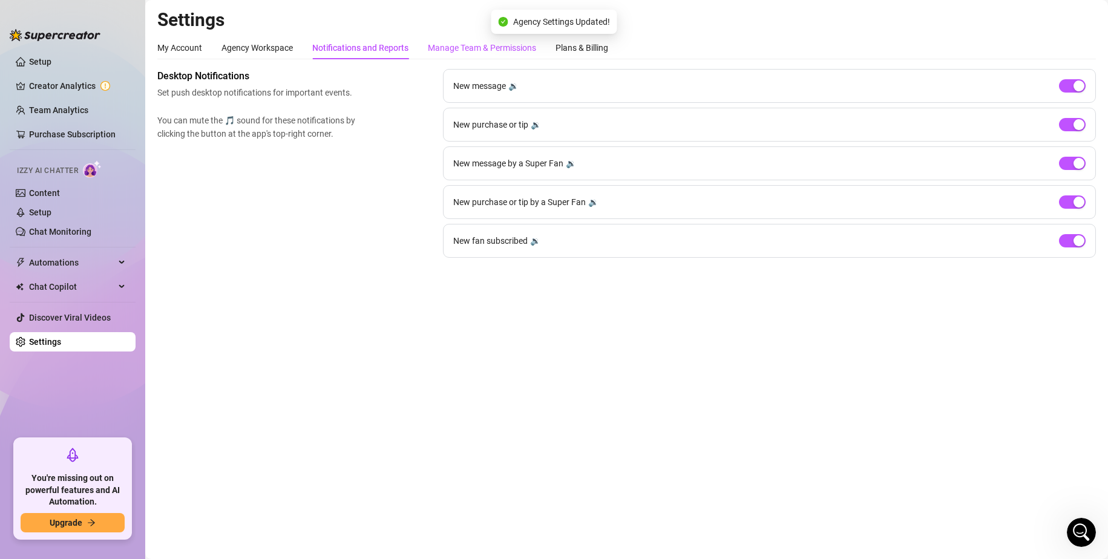
click at [475, 45] on div "Manage Team & Permissions" at bounding box center [482, 47] width 108 height 13
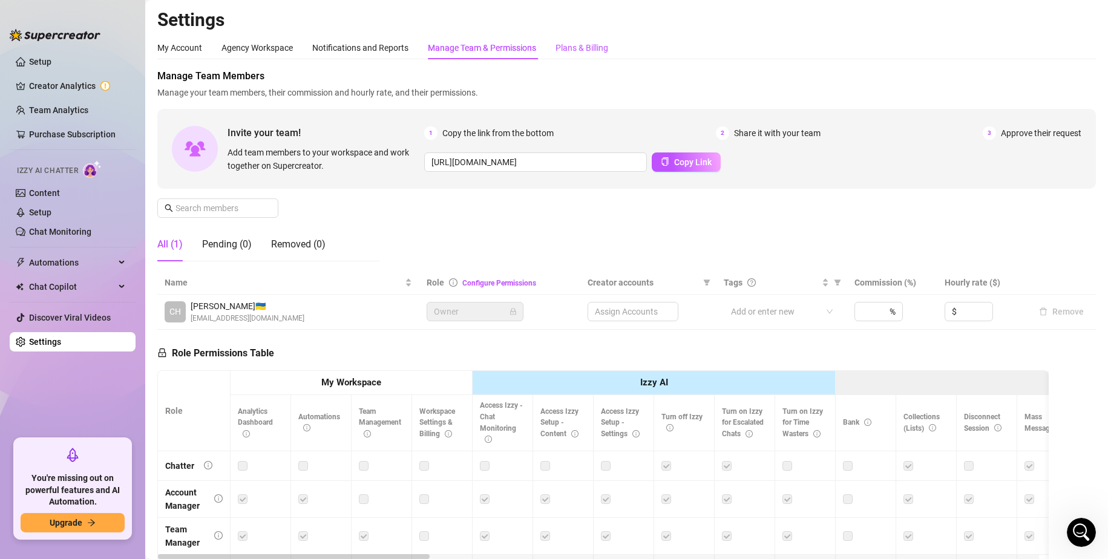
click at [586, 47] on div "Plans & Billing" at bounding box center [582, 47] width 53 height 13
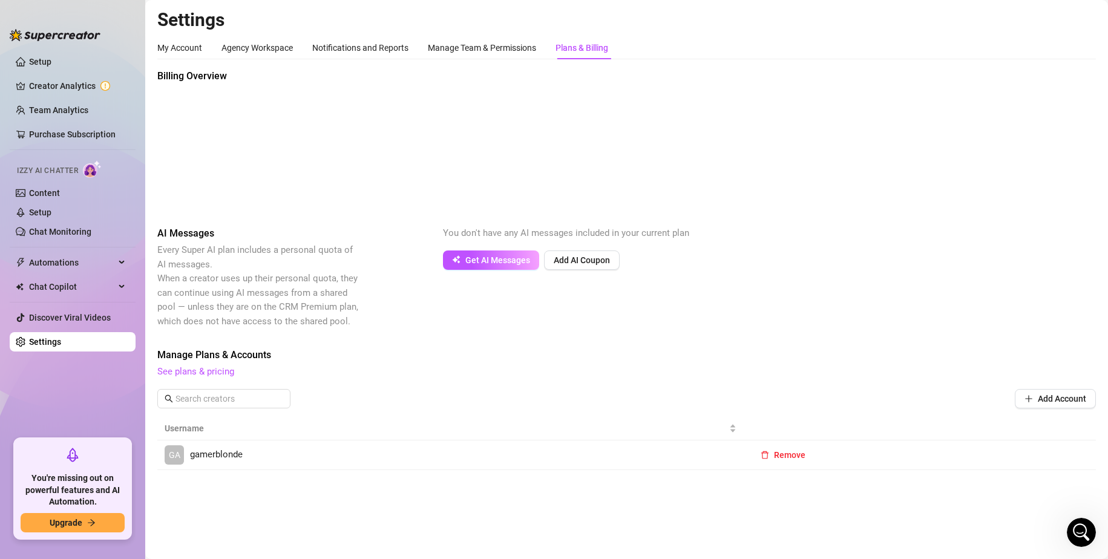
click at [214, 453] on span "gamerblonde" at bounding box center [216, 455] width 53 height 15
click at [51, 62] on link "Setup" at bounding box center [40, 62] width 22 height 10
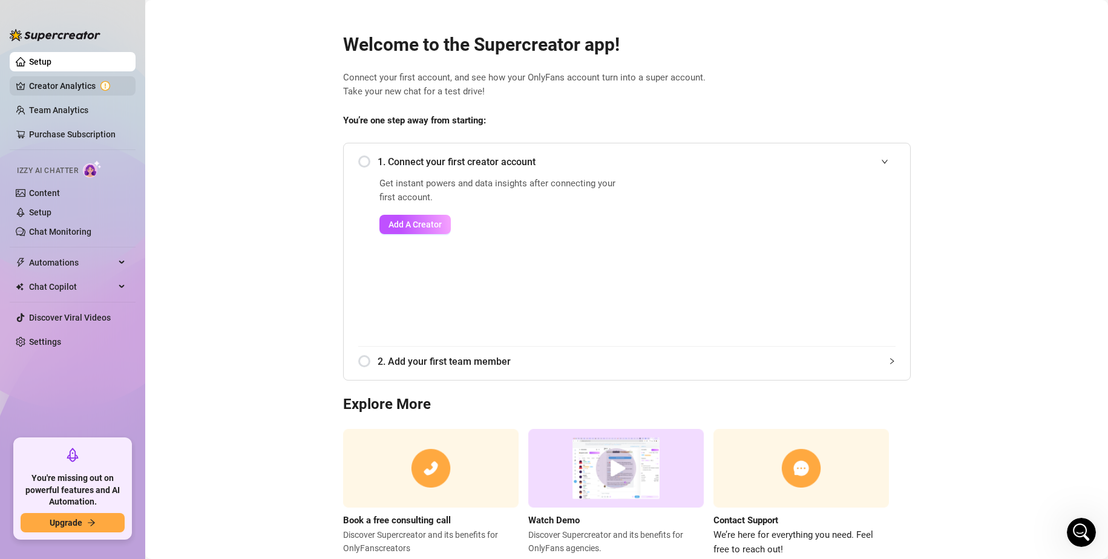
click at [73, 84] on link "Creator Analytics" at bounding box center [77, 85] width 97 height 19
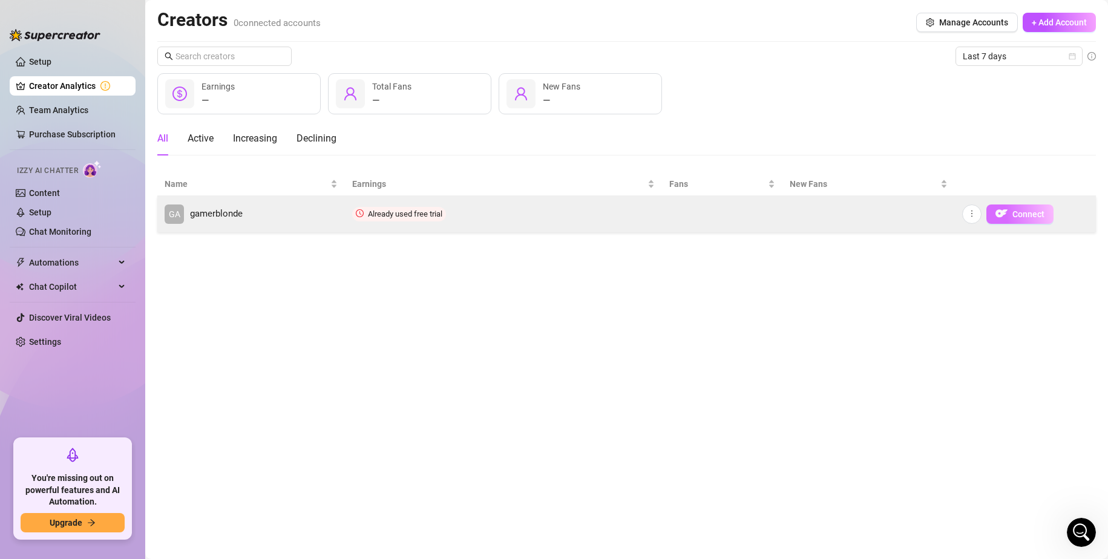
click at [1025, 218] on span "Connect" at bounding box center [1029, 214] width 32 height 10
click at [385, 215] on span "Already used free trial" at bounding box center [405, 213] width 74 height 9
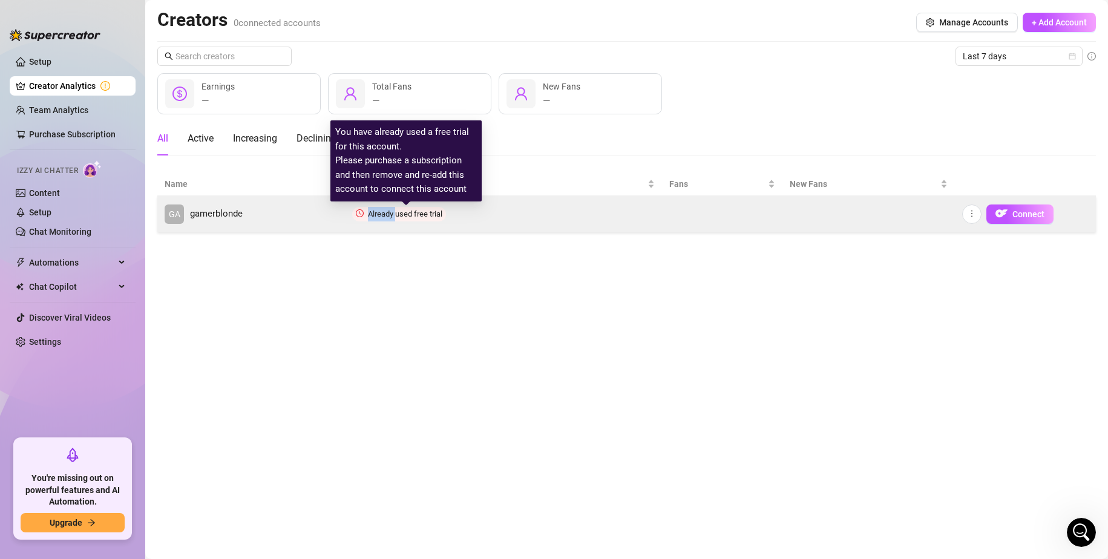
click at [385, 215] on span "Already used free trial" at bounding box center [405, 213] width 74 height 9
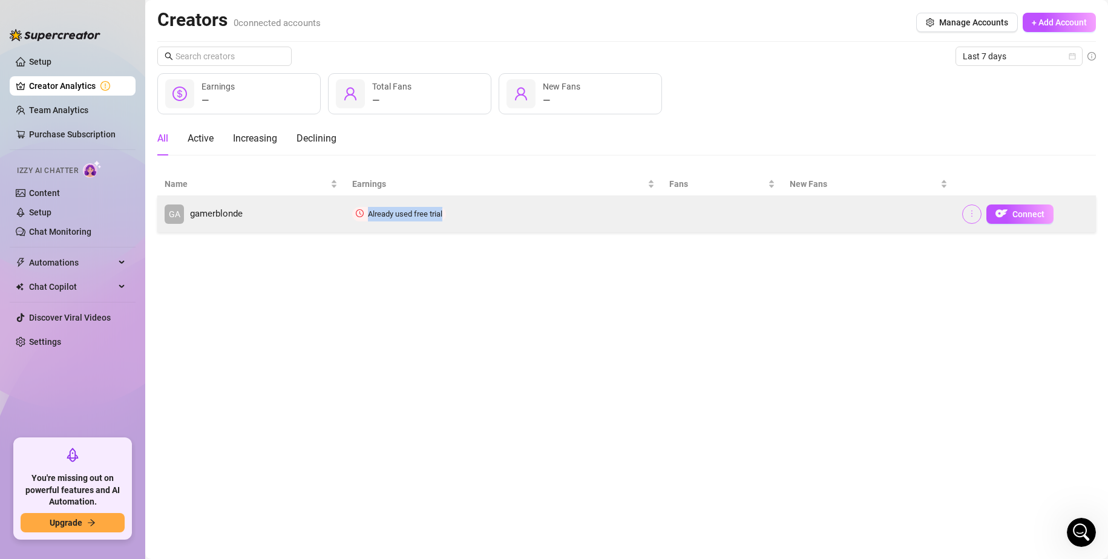
click at [973, 212] on icon "more" at bounding box center [972, 213] width 8 height 8
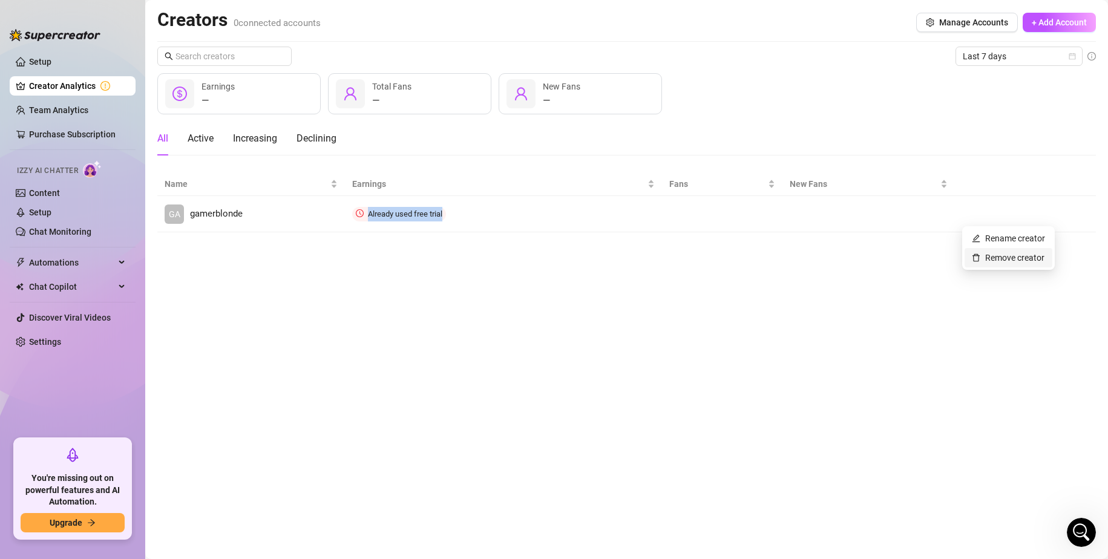
click at [980, 260] on link "Remove creator" at bounding box center [1008, 258] width 73 height 10
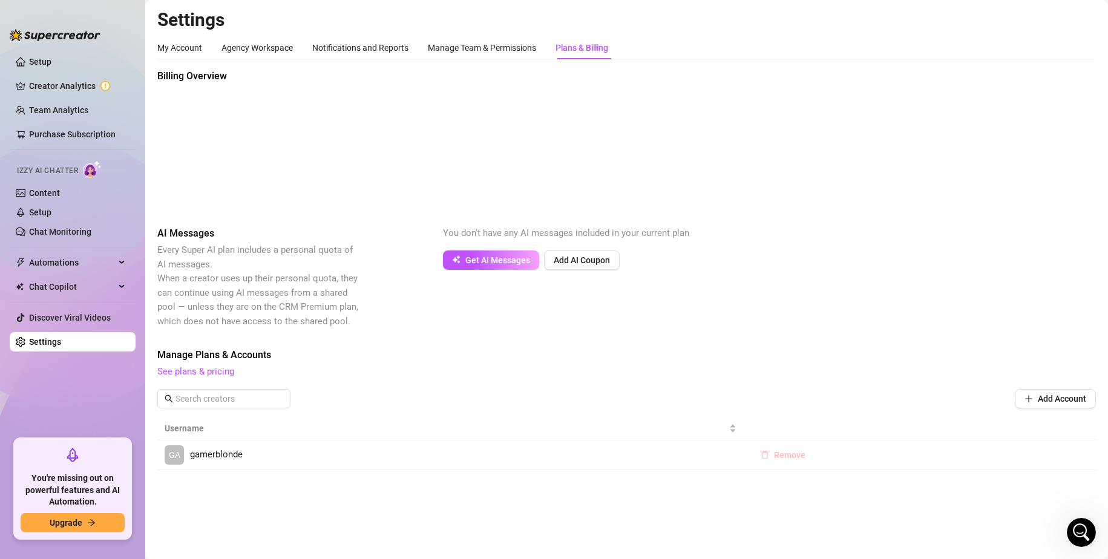
click at [788, 455] on span "Remove" at bounding box center [789, 455] width 31 height 10
click at [872, 427] on button "OK" at bounding box center [865, 423] width 20 height 15
click at [245, 102] on div "Billing Overview" at bounding box center [258, 138] width 203 height 138
click at [61, 105] on link "Team Analytics" at bounding box center [58, 110] width 59 height 10
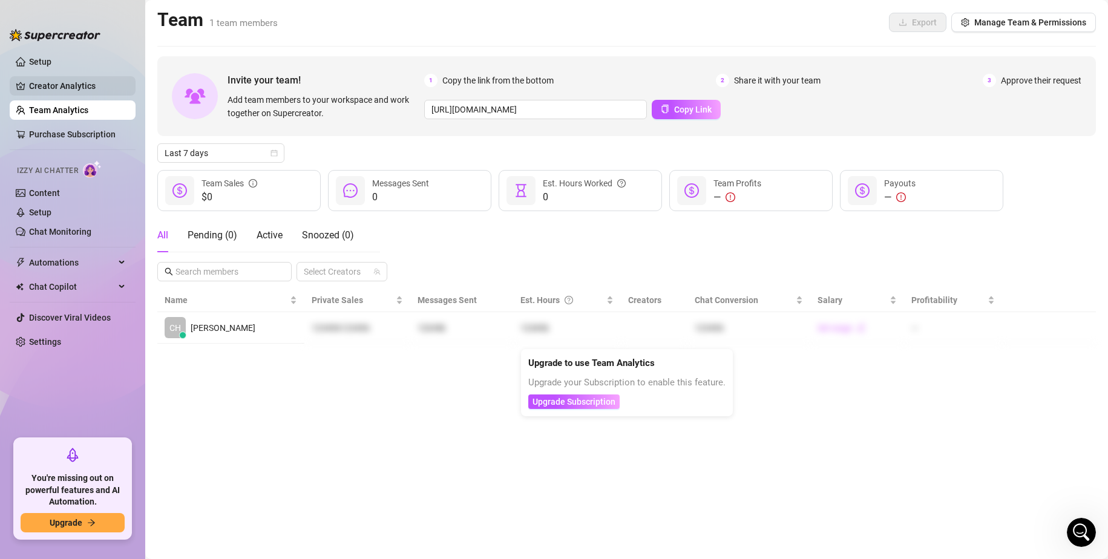
click at [65, 88] on link "Creator Analytics" at bounding box center [77, 85] width 97 height 19
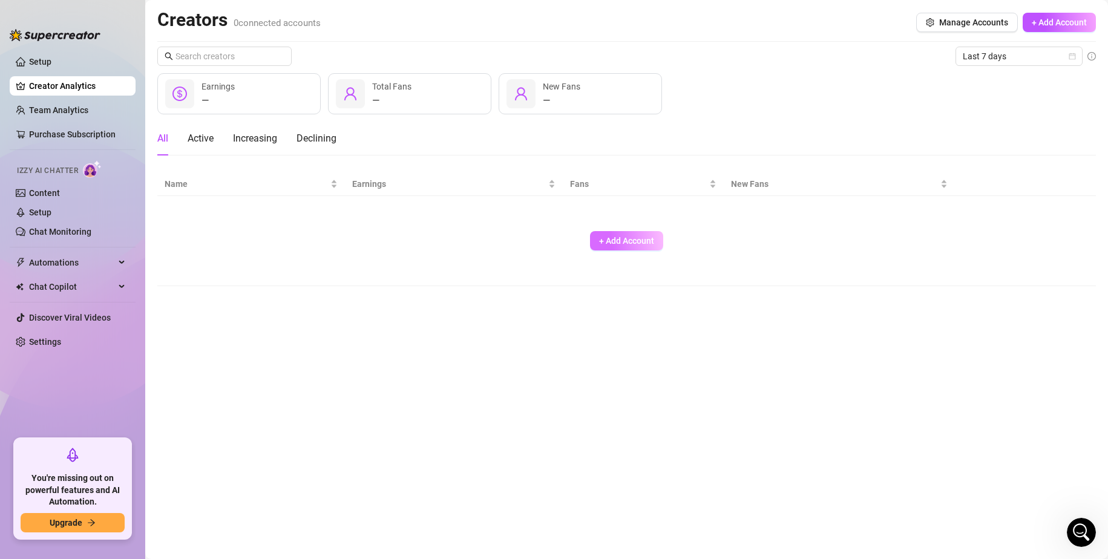
click at [607, 240] on span "+ Add Account" at bounding box center [626, 241] width 55 height 10
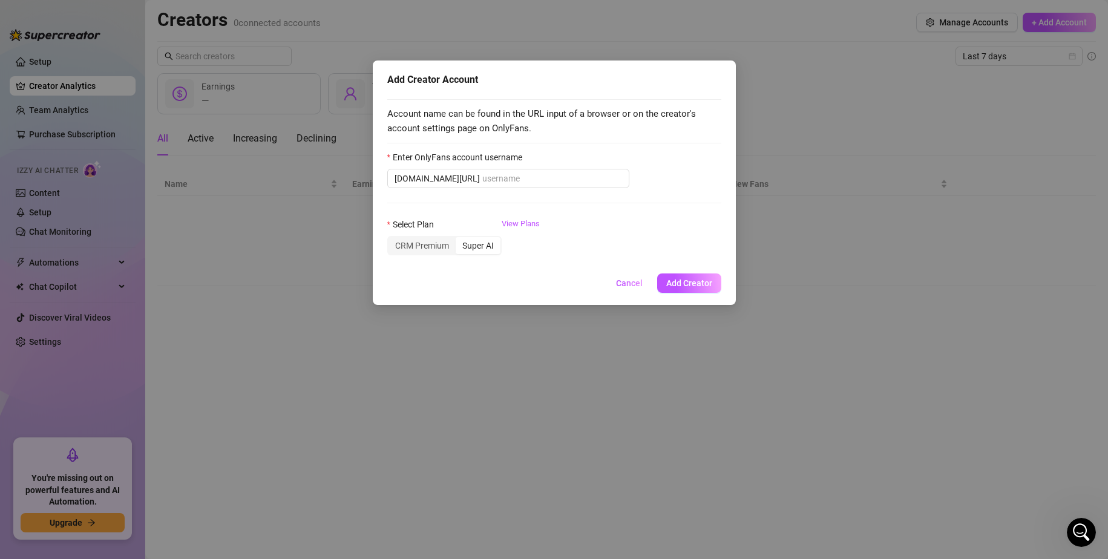
click at [538, 192] on form "Enter OnlyFans account username [DOMAIN_NAME][URL] Select Plan CRM Premium Supe…" at bounding box center [554, 209] width 334 height 116
click at [531, 188] on span "[DOMAIN_NAME][URL]" at bounding box center [508, 178] width 242 height 19
click at [545, 177] on input "Enter OnlyFans account username" at bounding box center [552, 178] width 140 height 13
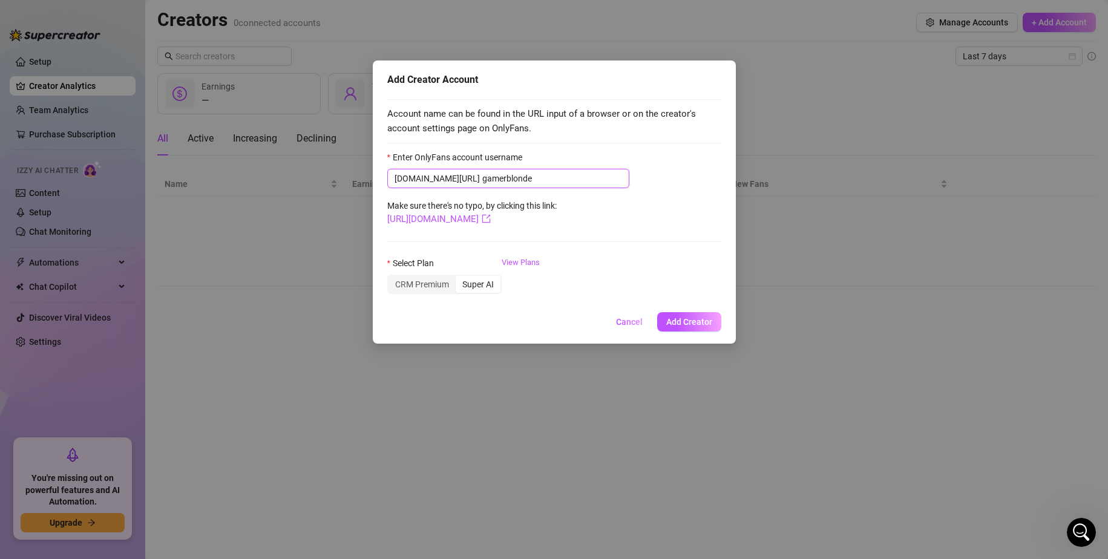
type input "gamerblonde"
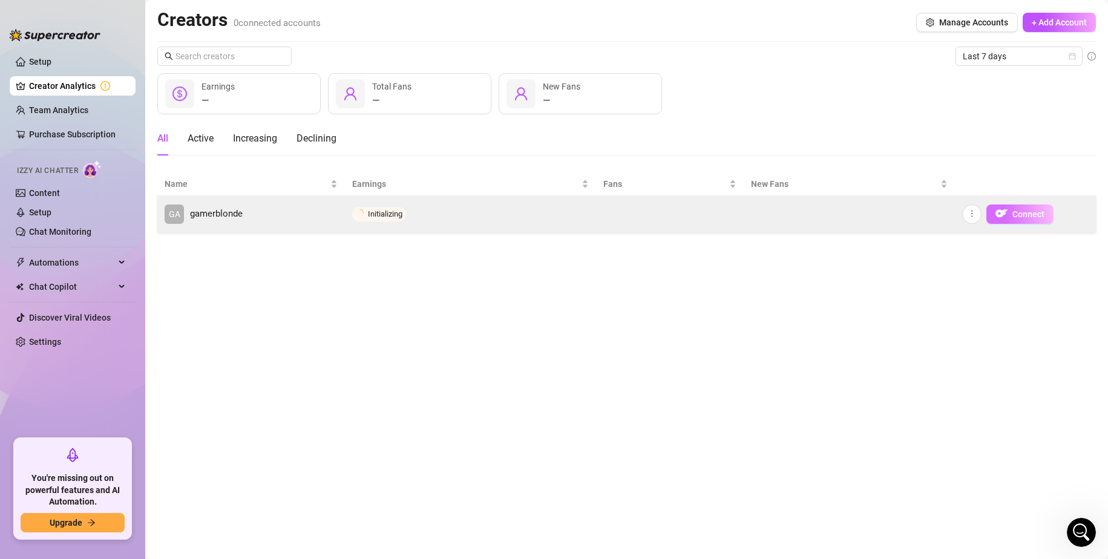
click at [1007, 212] on img "button" at bounding box center [1002, 214] width 12 height 12
click at [1012, 215] on button "Connect" at bounding box center [1020, 214] width 67 height 19
